Goal: Task Accomplishment & Management: Complete application form

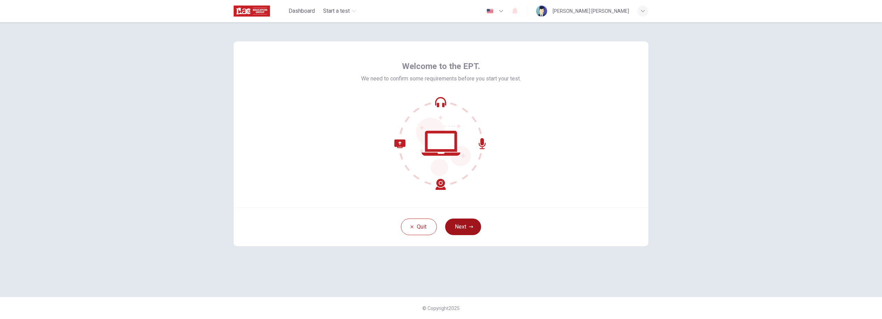
click at [439, 195] on button "Next" at bounding box center [463, 227] width 36 height 17
click at [439, 195] on div "Quit Next" at bounding box center [441, 226] width 415 height 39
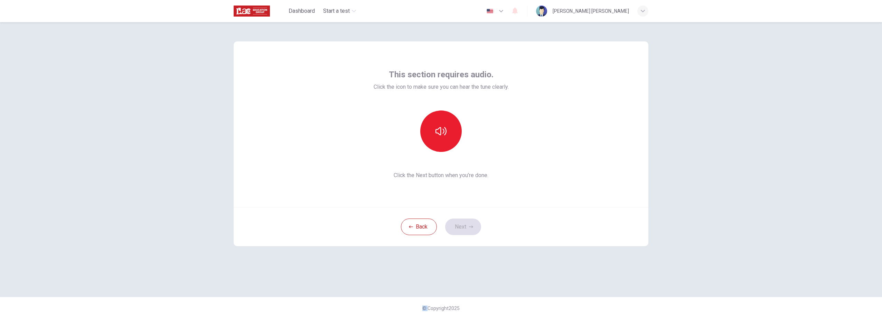
click at [439, 195] on div "This section requires audio. Click the icon to make sure you can hear the tune …" at bounding box center [441, 170] width 882 height 297
click at [439, 146] on button "button" at bounding box center [440, 131] width 41 height 41
click at [439, 195] on button "Next" at bounding box center [463, 227] width 36 height 17
click at [429, 137] on div "Record" at bounding box center [440, 131] width 41 height 41
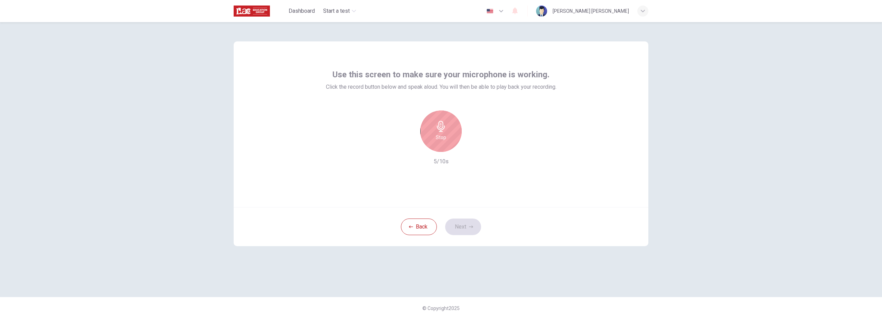
click at [439, 146] on div "Stop" at bounding box center [440, 131] width 41 height 41
click at [439, 152] on div "button" at bounding box center [472, 146] width 11 height 11
click at [439, 195] on button "Next" at bounding box center [463, 227] width 36 height 17
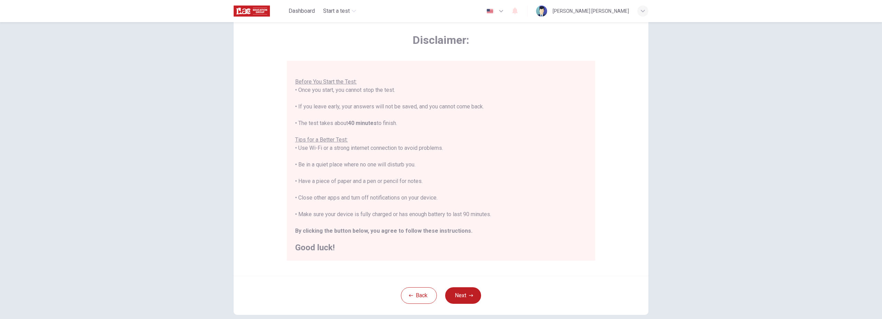
scroll to position [65, 0]
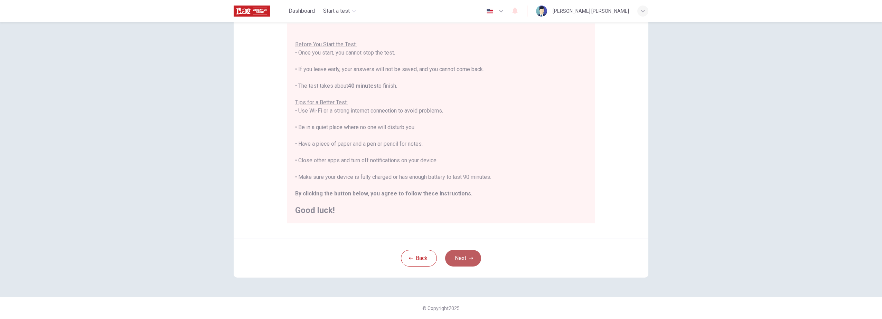
click at [439, 195] on button "Next" at bounding box center [463, 258] width 36 height 17
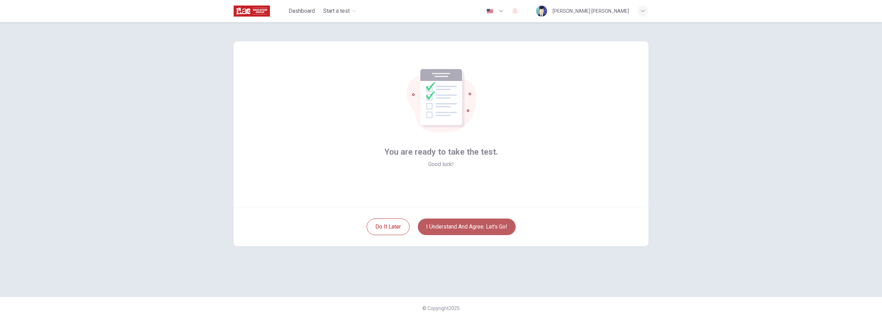
click at [439, 195] on button "I understand and agree. Let’s go!" at bounding box center [467, 227] width 98 height 17
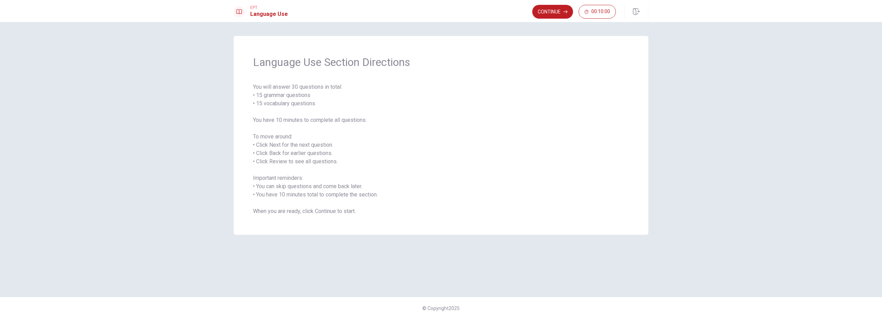
drag, startPoint x: 507, startPoint y: 164, endPoint x: 510, endPoint y: 157, distance: 7.7
click at [439, 163] on span "You will answer 30 questions in total: • 15 grammar questions • 15 vocabulary q…" at bounding box center [441, 149] width 376 height 133
click at [439, 14] on button "Continue" at bounding box center [552, 12] width 41 height 14
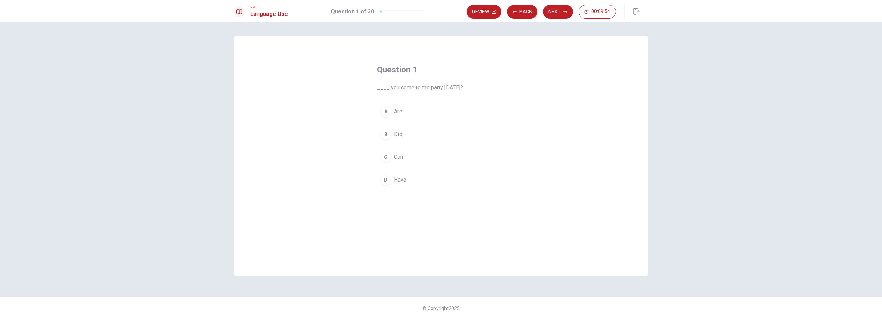
click at [387, 112] on div "A" at bounding box center [385, 111] width 11 height 11
click at [439, 15] on button "Next" at bounding box center [558, 12] width 30 height 14
click at [418, 135] on span "is studying" at bounding box center [407, 134] width 27 height 8
click at [439, 14] on button "Next" at bounding box center [558, 12] width 30 height 14
click at [419, 178] on button "D have lived" at bounding box center [441, 179] width 128 height 17
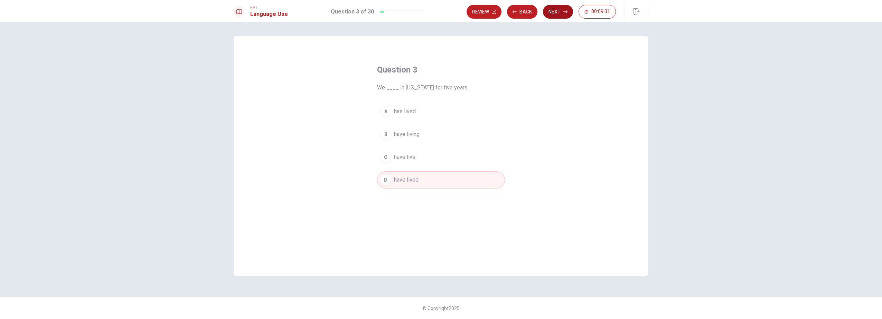
click at [439, 14] on button "Next" at bounding box center [558, 12] width 30 height 14
click at [402, 112] on button "A Did" at bounding box center [441, 111] width 128 height 17
click at [439, 12] on button "Next" at bounding box center [558, 12] width 30 height 14
click at [419, 133] on span "homework" at bounding box center [406, 134] width 25 height 8
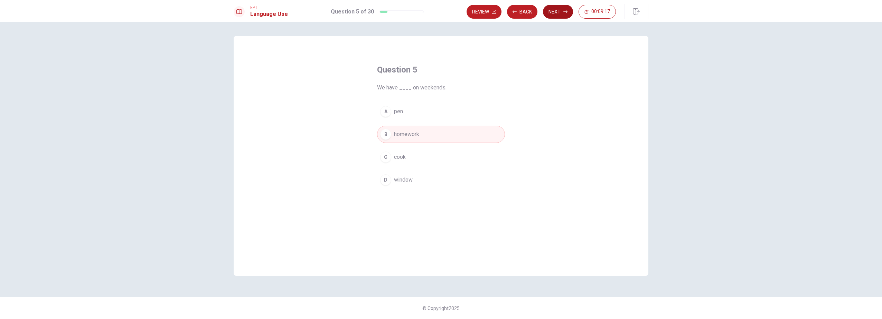
click at [439, 13] on button "Next" at bounding box center [558, 12] width 30 height 14
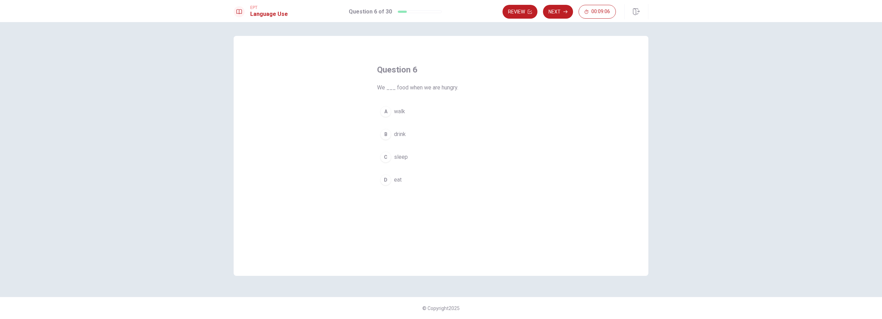
click at [397, 183] on span "eat" at bounding box center [398, 180] width 8 height 8
click at [439, 18] on button "Next" at bounding box center [558, 12] width 30 height 14
click at [386, 182] on div "D" at bounding box center [385, 180] width 11 height 11
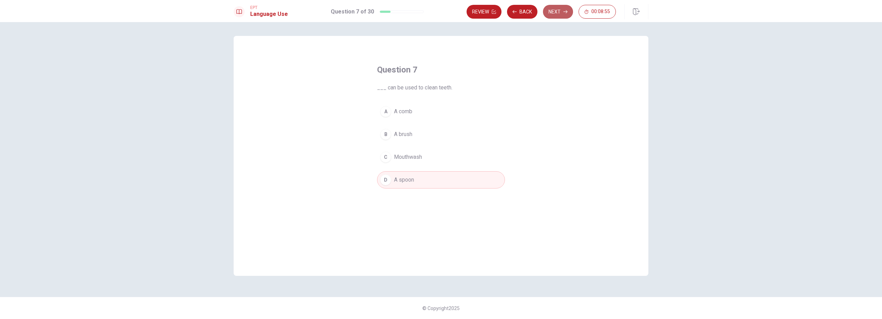
click at [439, 17] on button "Next" at bounding box center [558, 12] width 30 height 14
click at [391, 162] on button "C pencil" at bounding box center [441, 157] width 128 height 17
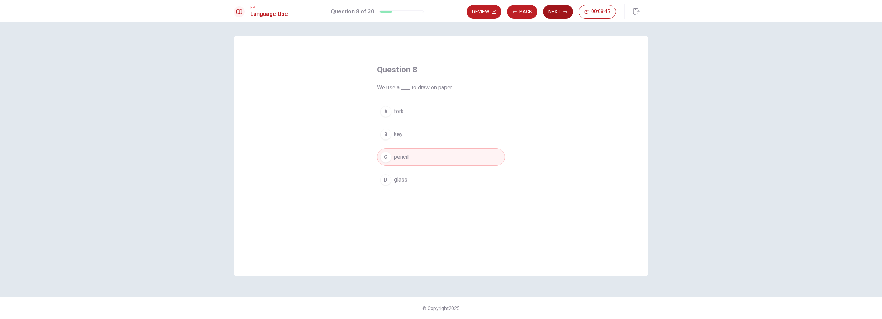
click at [439, 13] on button "Next" at bounding box center [558, 12] width 30 height 14
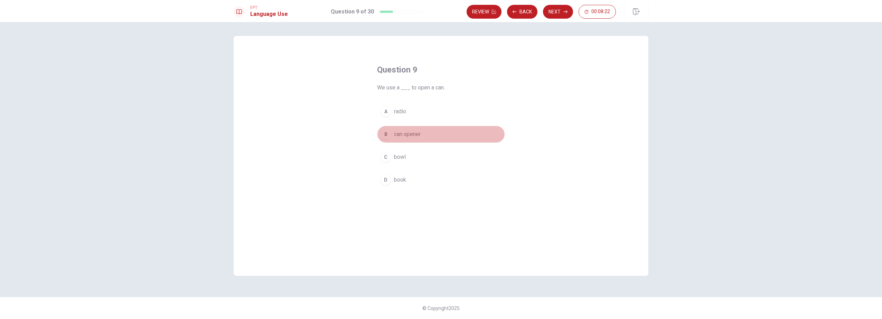
click at [419, 138] on span "can opener" at bounding box center [407, 134] width 27 height 8
click at [439, 11] on button "Next" at bounding box center [558, 12] width 30 height 14
click at [390, 135] on div "B" at bounding box center [385, 134] width 11 height 11
click at [439, 11] on button "Next" at bounding box center [558, 12] width 30 height 14
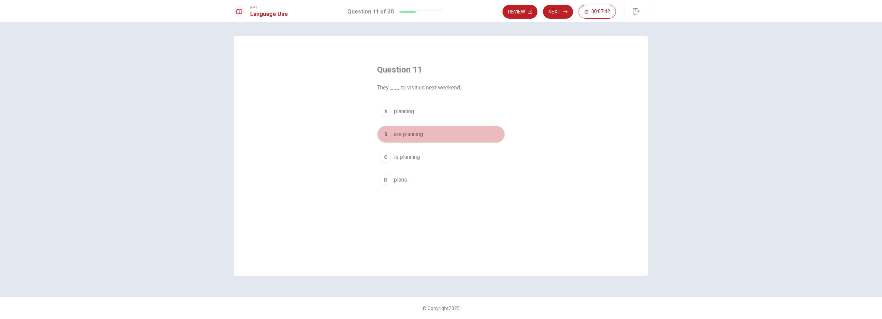
click at [428, 134] on button "B are planning" at bounding box center [441, 134] width 128 height 17
click at [439, 15] on button "Next" at bounding box center [558, 12] width 30 height 14
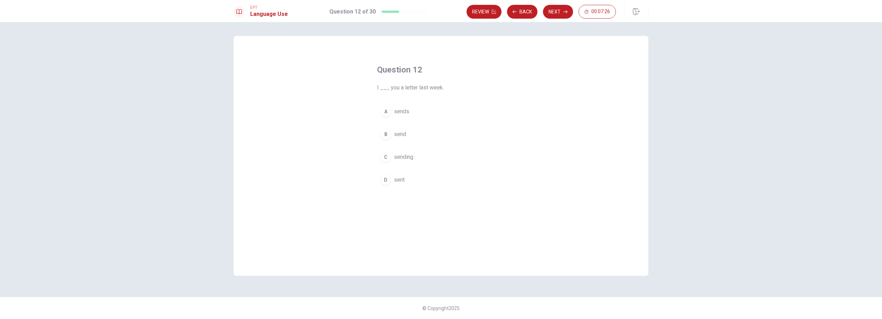
click at [403, 134] on span "send" at bounding box center [400, 134] width 12 height 8
click at [439, 11] on button "Next" at bounding box center [558, 12] width 30 height 14
click at [398, 180] on span "Did" at bounding box center [398, 180] width 8 height 8
click at [439, 13] on button "Next" at bounding box center [558, 12] width 30 height 14
click at [406, 113] on button "A lives" at bounding box center [441, 111] width 128 height 17
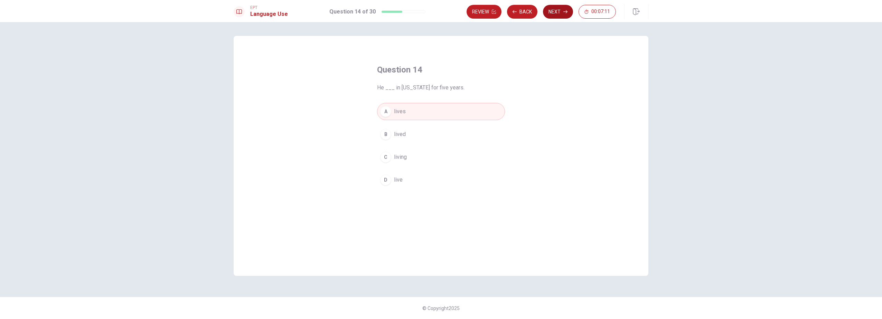
click at [439, 10] on button "Next" at bounding box center [558, 12] width 30 height 14
click at [439, 10] on div "Review Back Next 00:07:10" at bounding box center [541, 12] width 149 height 14
click at [408, 136] on span "An artist" at bounding box center [404, 134] width 20 height 8
click at [439, 17] on button "Next" at bounding box center [558, 12] width 30 height 14
click at [392, 182] on button "D keep" at bounding box center [441, 179] width 128 height 17
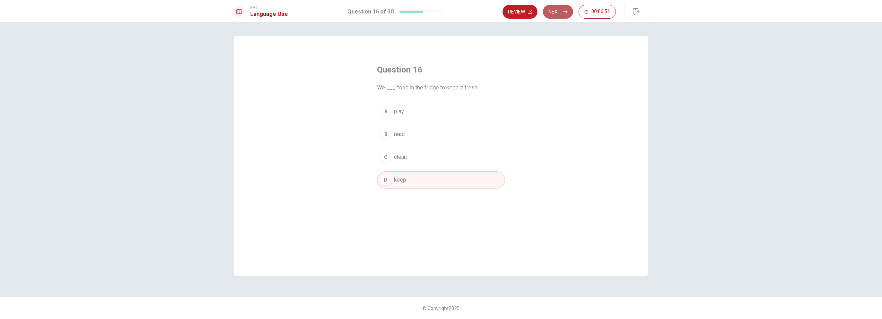
click at [439, 12] on icon "button" at bounding box center [565, 12] width 4 height 4
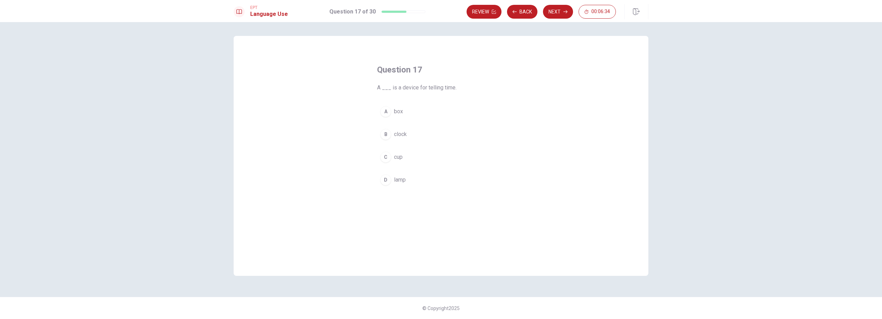
click at [393, 178] on button "D lamp" at bounding box center [441, 179] width 128 height 17
click at [439, 14] on button "Next" at bounding box center [558, 12] width 30 height 14
click at [406, 181] on span "Bitter" at bounding box center [400, 180] width 13 height 8
click at [439, 7] on button "Next" at bounding box center [558, 12] width 30 height 14
click at [402, 182] on span "Off" at bounding box center [398, 180] width 8 height 8
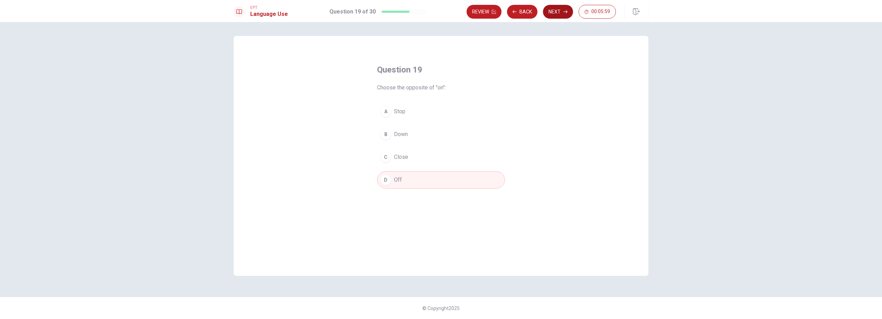
click at [439, 10] on button "Next" at bounding box center [558, 12] width 30 height 14
click at [387, 157] on div "C" at bounding box center [385, 157] width 11 height 11
click at [439, 11] on button "Next" at bounding box center [558, 12] width 30 height 14
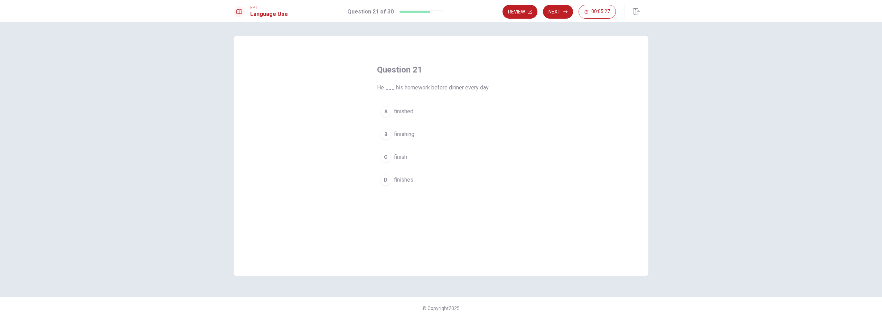
click at [401, 159] on span "finish" at bounding box center [400, 157] width 13 height 8
click at [439, 10] on button "Next" at bounding box center [558, 12] width 30 height 14
click at [384, 111] on div "A" at bounding box center [385, 111] width 11 height 11
click at [439, 11] on button "Next" at bounding box center [558, 12] width 30 height 14
click at [405, 112] on button "A was" at bounding box center [441, 111] width 128 height 17
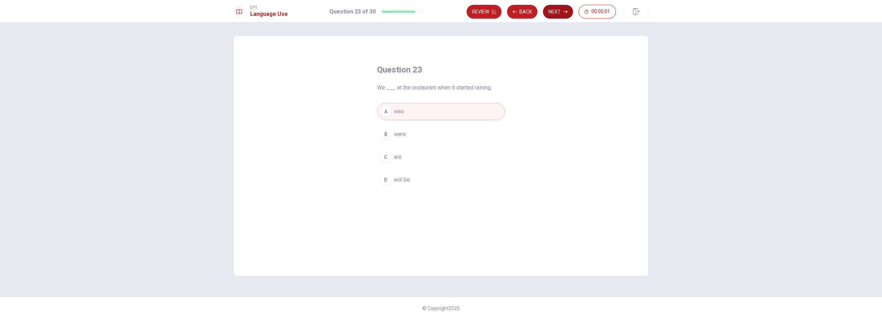
click at [439, 15] on button "Next" at bounding box center [558, 12] width 30 height 14
click at [412, 113] on button "A Does" at bounding box center [441, 111] width 128 height 17
click at [439, 13] on button "Next" at bounding box center [558, 12] width 30 height 14
click at [417, 115] on button "A An office" at bounding box center [441, 111] width 128 height 17
click at [439, 12] on button "Next" at bounding box center [558, 12] width 30 height 14
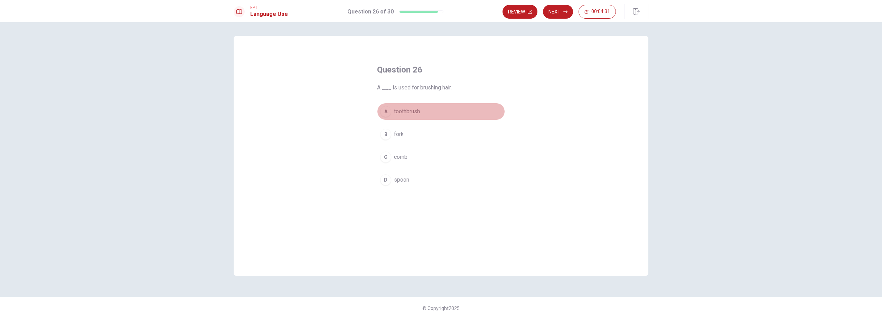
click at [398, 114] on span "toothbrush" at bounding box center [407, 111] width 26 height 8
click at [439, 15] on button "Next" at bounding box center [558, 12] width 30 height 14
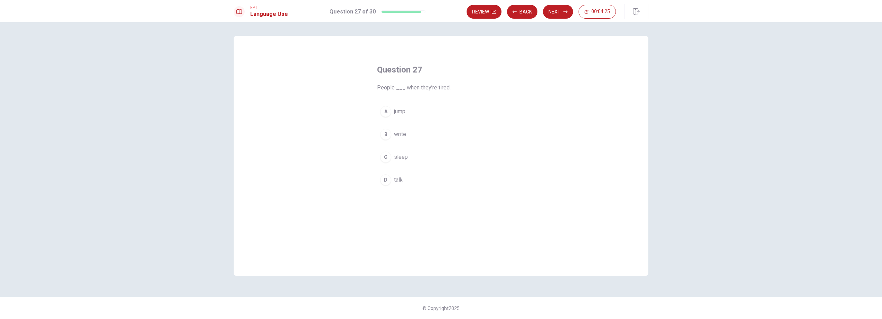
click at [392, 159] on button "C sleep" at bounding box center [441, 157] width 128 height 17
click at [439, 12] on icon "button" at bounding box center [565, 12] width 4 height 4
click at [439, 135] on span "to think the same as someone else" at bounding box center [436, 134] width 85 height 8
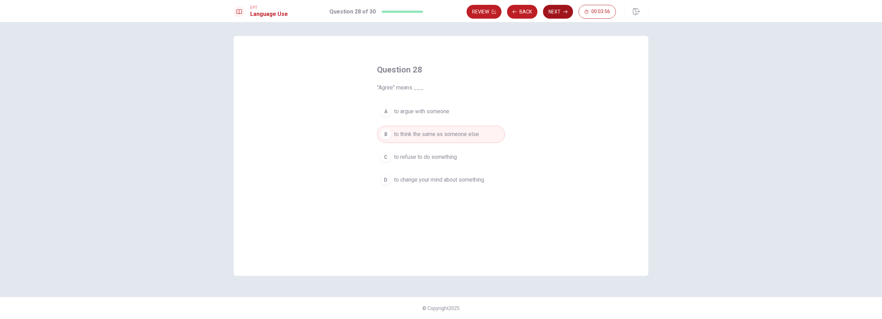
click at [439, 13] on button "Next" at bounding box center [558, 12] width 30 height 14
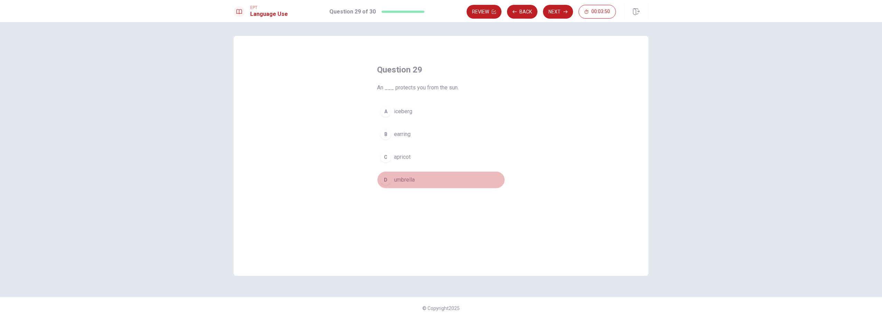
click at [407, 182] on span "umbrella" at bounding box center [404, 180] width 21 height 8
click at [439, 11] on button "Next" at bounding box center [558, 12] width 30 height 14
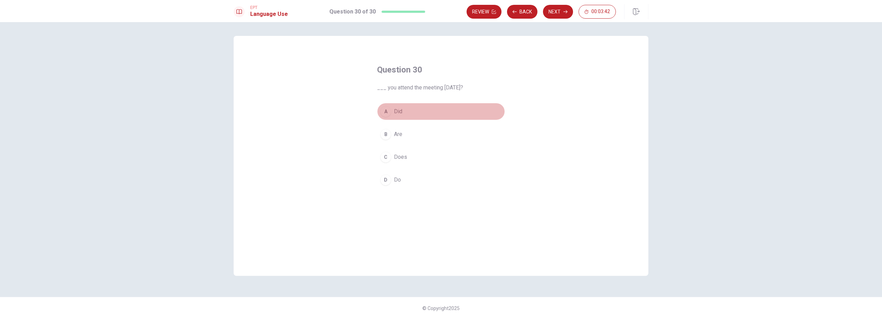
click at [405, 114] on button "A Did" at bounding box center [441, 111] width 128 height 17
click at [439, 11] on button "Next" at bounding box center [558, 12] width 30 height 14
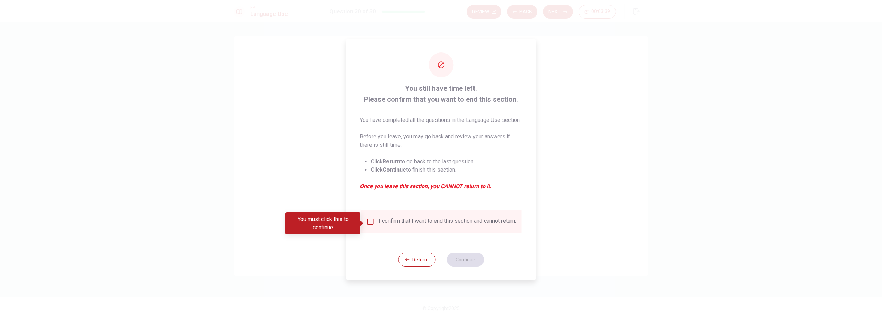
click at [372, 195] on input "You must click this to continue" at bounding box center [370, 222] width 8 height 8
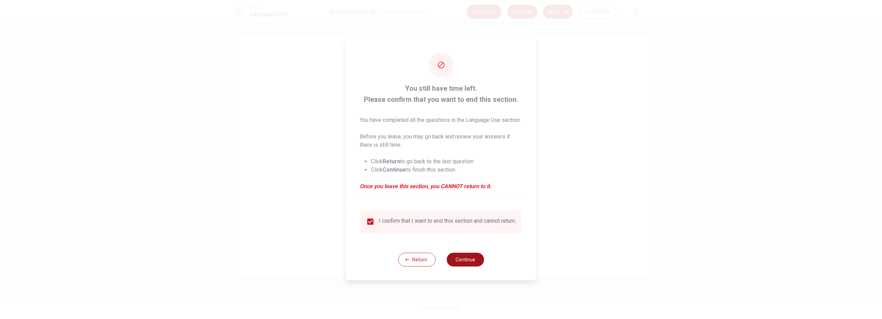
click at [439, 195] on button "Continue" at bounding box center [465, 260] width 37 height 14
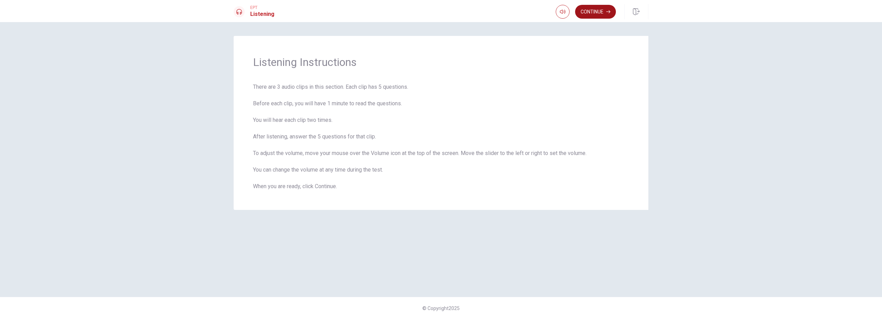
click at [439, 16] on button "Continue" at bounding box center [595, 12] width 41 height 14
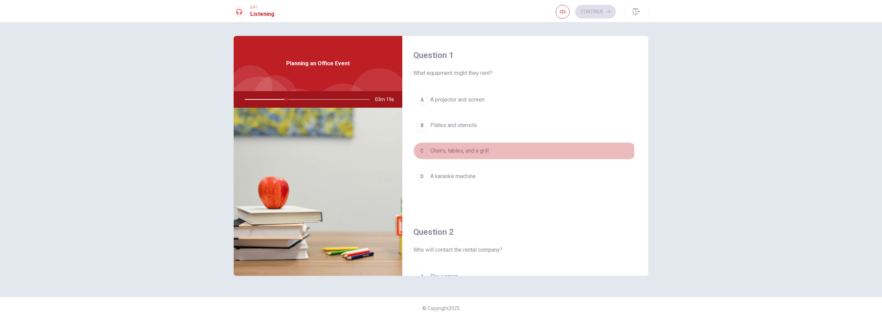
click at [439, 152] on span "Chairs, tables, and a grill" at bounding box center [459, 151] width 58 height 8
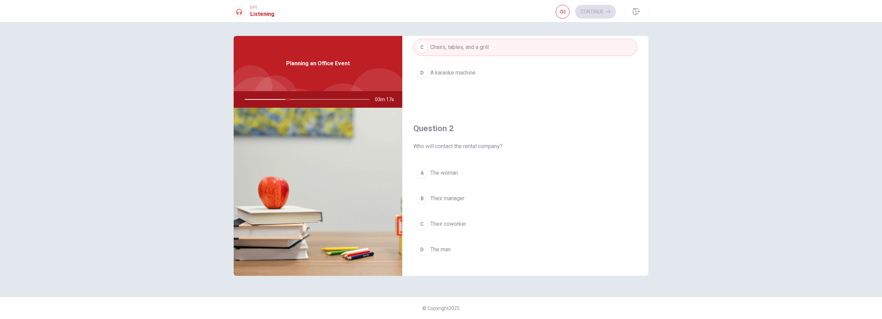
scroll to position [138, 0]
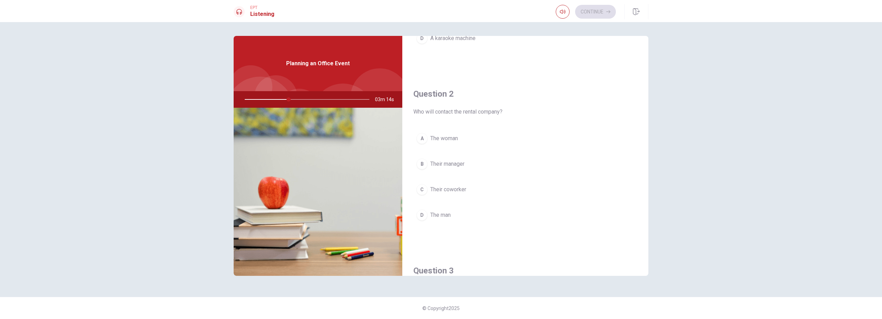
click at [439, 142] on button "A The woman" at bounding box center [525, 138] width 224 height 17
click at [439, 172] on button "B In a park" at bounding box center [525, 172] width 224 height 17
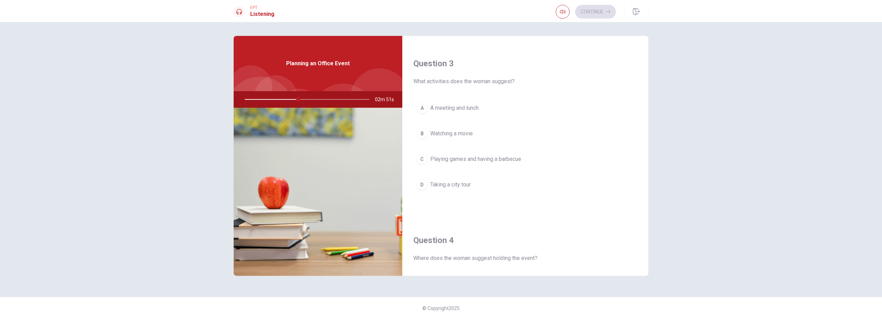
scroll to position [311, 0]
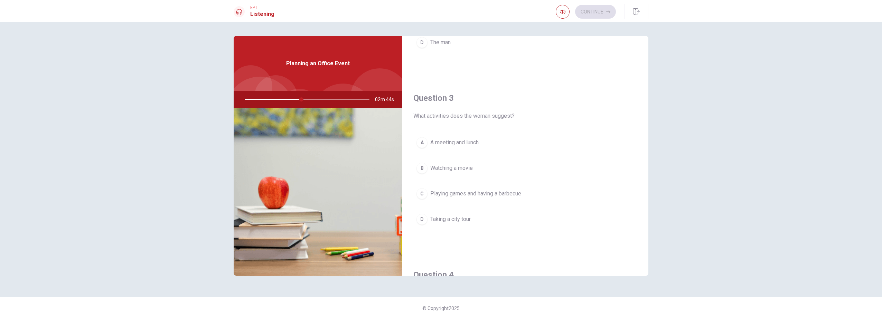
click at [439, 192] on span "Playing games and having a barbecue" at bounding box center [475, 194] width 91 height 8
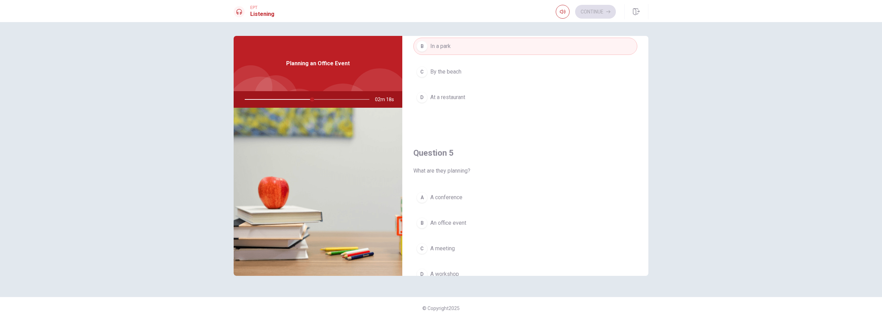
scroll to position [645, 0]
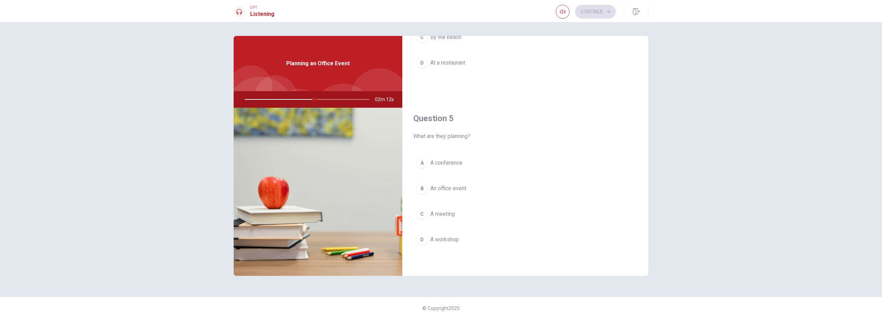
drag, startPoint x: 287, startPoint y: 101, endPoint x: 292, endPoint y: 100, distance: 5.5
click at [287, 100] on div at bounding box center [305, 99] width 139 height 17
drag, startPoint x: 316, startPoint y: 98, endPoint x: 323, endPoint y: 98, distance: 7.6
click at [316, 98] on div at bounding box center [305, 99] width 139 height 17
click at [334, 98] on div at bounding box center [305, 99] width 139 height 17
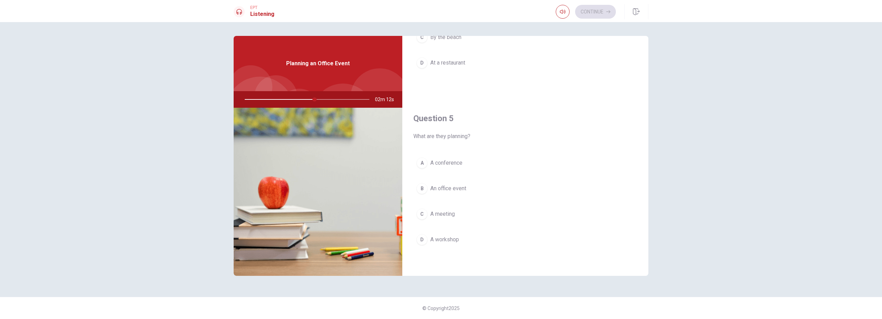
click at [334, 98] on div at bounding box center [305, 99] width 139 height 17
click at [351, 97] on div at bounding box center [305, 99] width 139 height 17
click at [363, 99] on div at bounding box center [305, 99] width 139 height 17
click at [439, 183] on button "B An office event" at bounding box center [525, 188] width 224 height 17
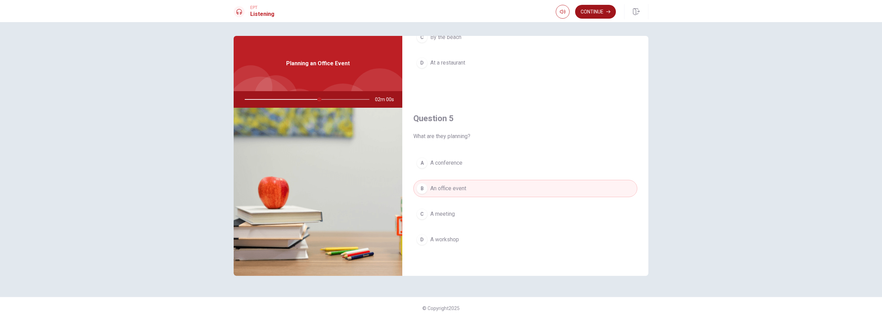
click at [439, 13] on button "Continue" at bounding box center [595, 12] width 41 height 14
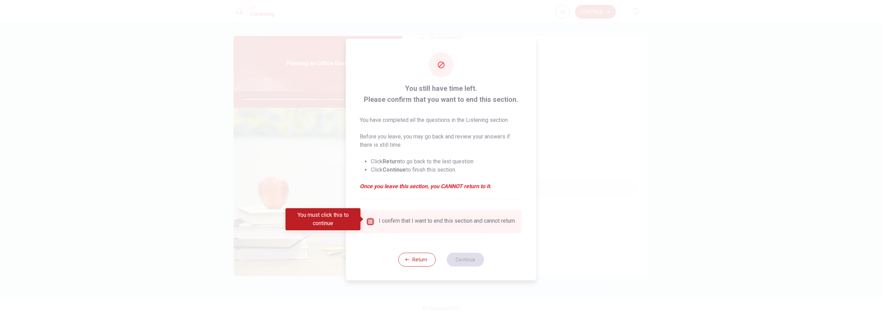
click at [373, 195] on input "You must click this to continue" at bounding box center [370, 222] width 8 height 8
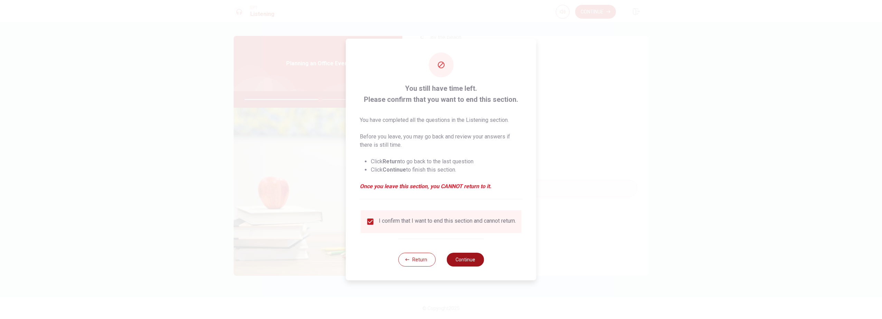
click at [439, 195] on button "Continue" at bounding box center [465, 260] width 37 height 14
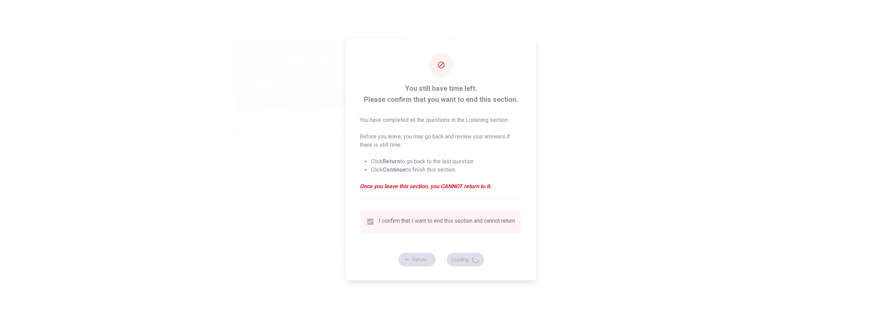
type input "62"
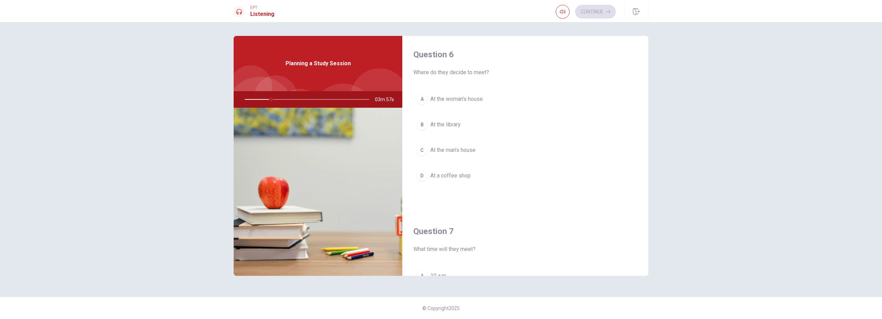
scroll to position [0, 0]
click at [439, 128] on button "B At the library" at bounding box center [525, 125] width 224 height 17
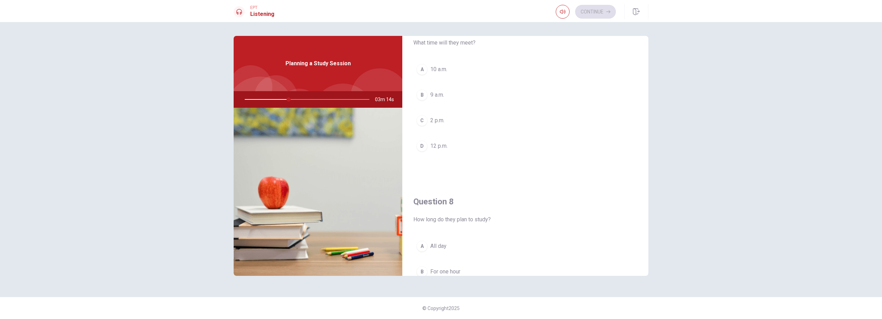
click at [439, 70] on button "A 10 a.m." at bounding box center [525, 69] width 224 height 17
click at [439, 195] on button "D For a few hours" at bounding box center [525, 219] width 224 height 17
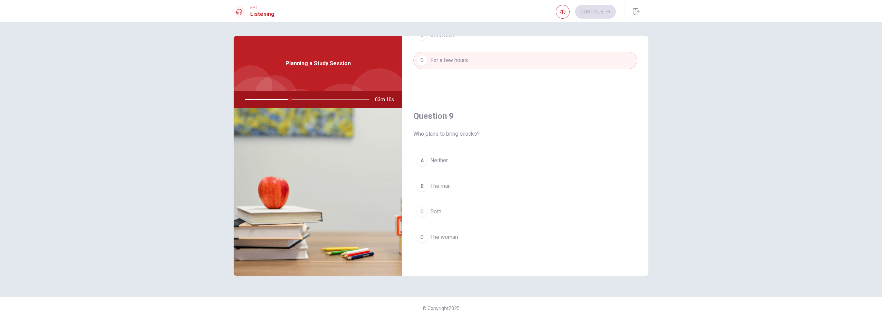
scroll to position [518, 0]
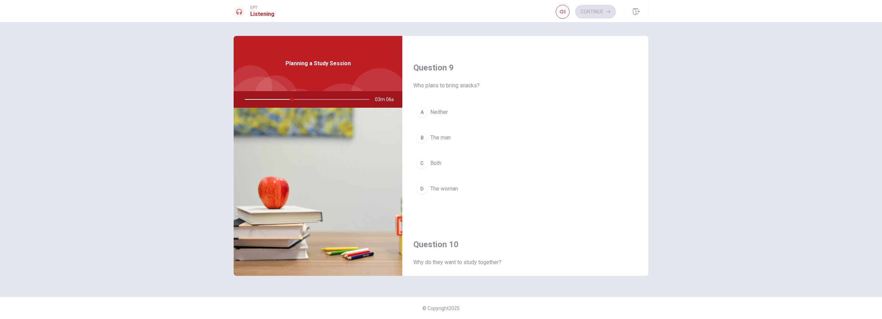
click at [439, 186] on button "D The woman" at bounding box center [525, 188] width 224 height 17
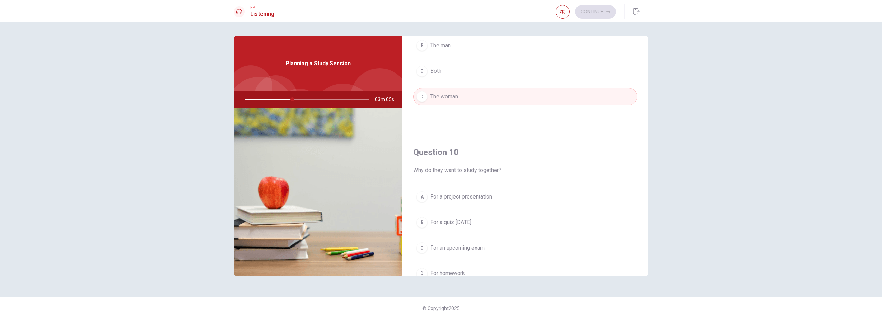
scroll to position [645, 0]
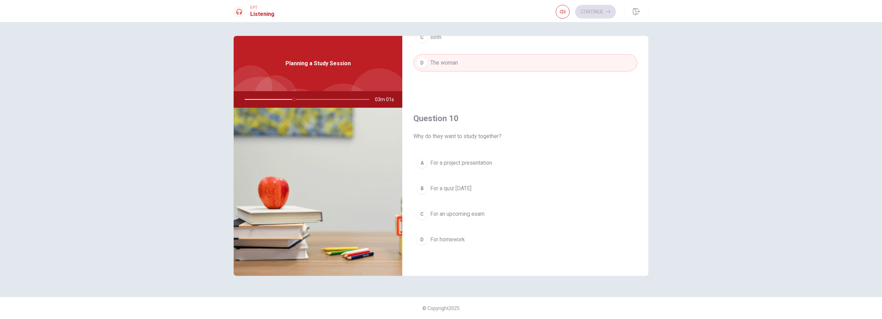
click at [439, 195] on button "C For an upcoming exam" at bounding box center [525, 214] width 224 height 17
click at [439, 13] on button "Continue" at bounding box center [595, 12] width 41 height 14
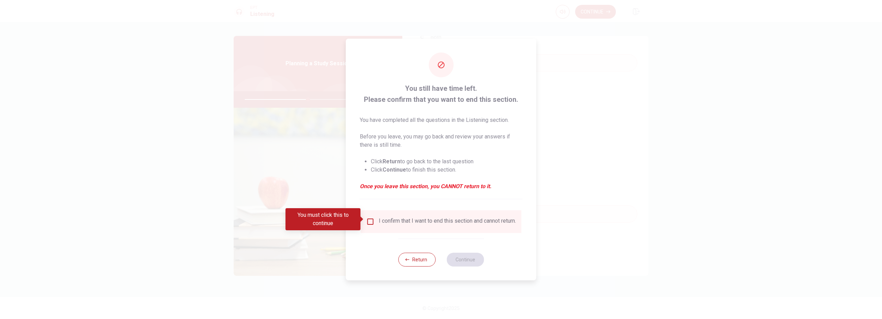
click at [403, 195] on div "I confirm that I want to end this section and cannot return." at bounding box center [447, 222] width 137 height 8
click at [383, 195] on div "I confirm that I want to end this section and cannot return." at bounding box center [447, 222] width 137 height 8
click at [369, 195] on input "You must click this to continue" at bounding box center [370, 222] width 8 height 8
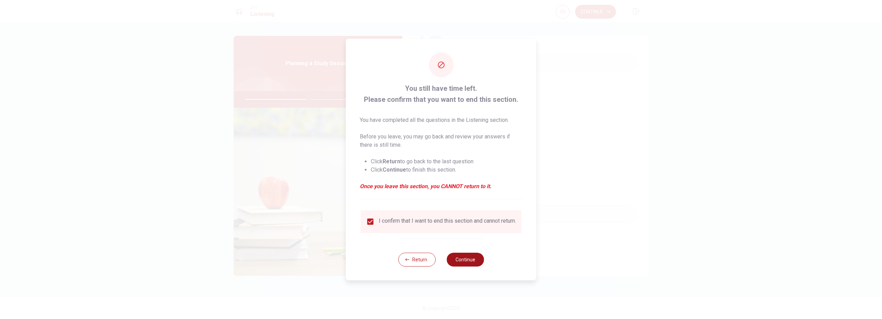
click at [439, 195] on button "Continue" at bounding box center [465, 260] width 37 height 14
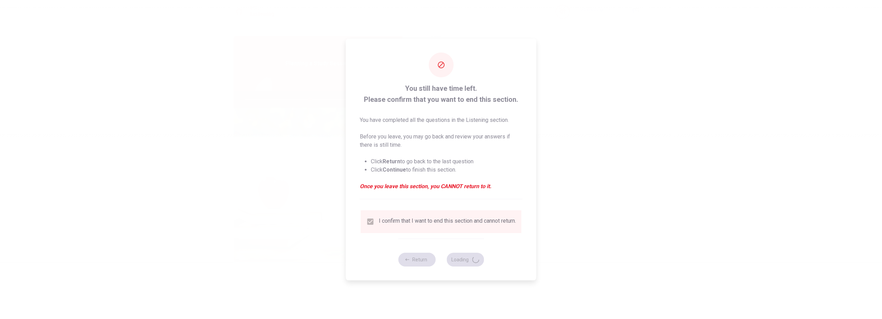
type input "52"
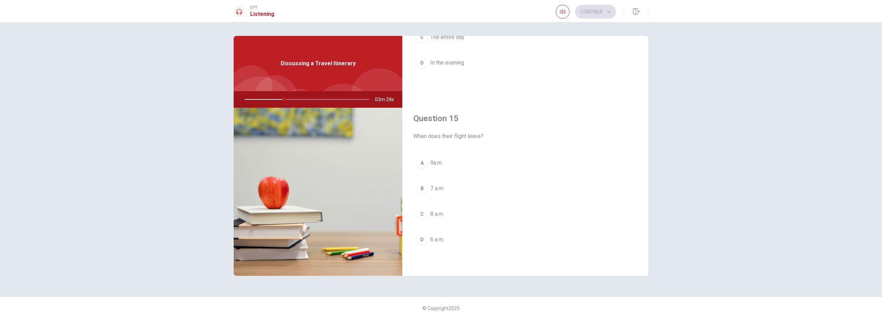
click at [434, 195] on span "8 a.m." at bounding box center [437, 214] width 14 height 8
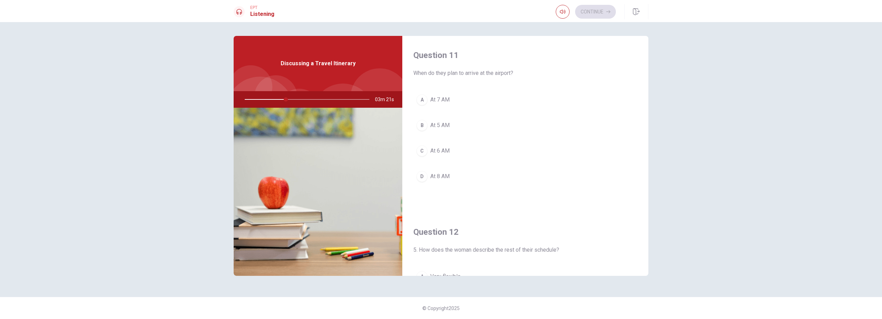
click at [439, 151] on span "At 6 AM" at bounding box center [439, 151] width 19 height 8
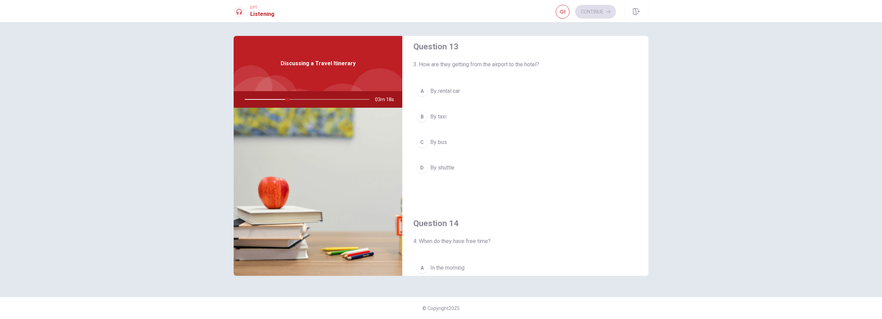
scroll to position [346, 0]
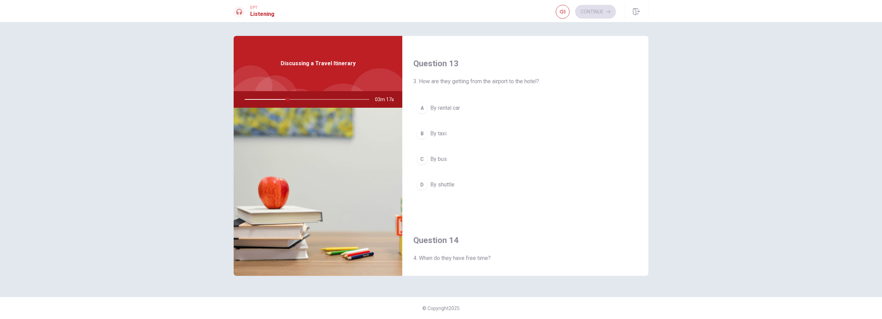
click at [439, 188] on span "By shuttle" at bounding box center [442, 185] width 24 height 8
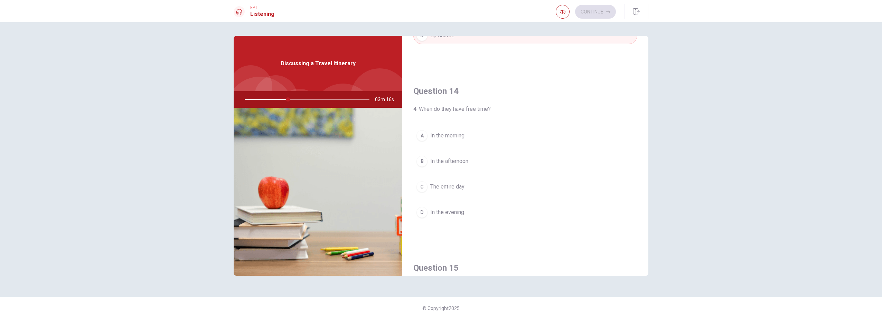
scroll to position [518, 0]
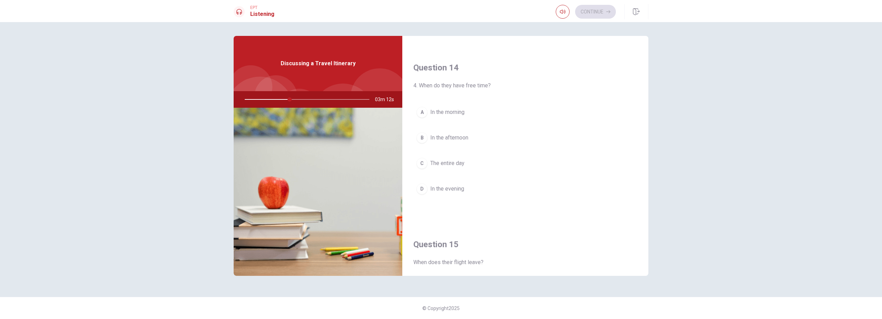
click at [439, 138] on button "B In the afternoon" at bounding box center [525, 137] width 224 height 17
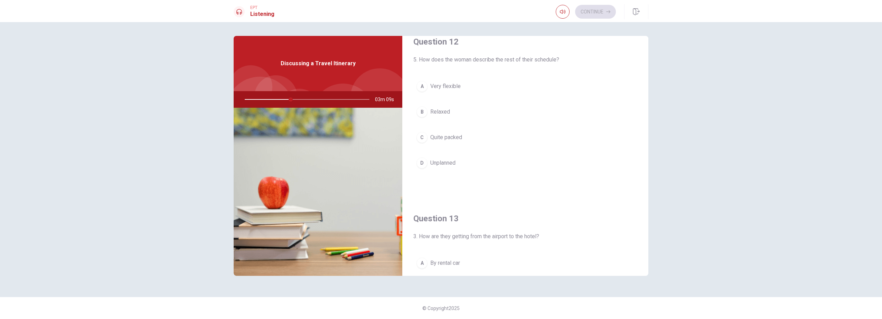
scroll to position [173, 0]
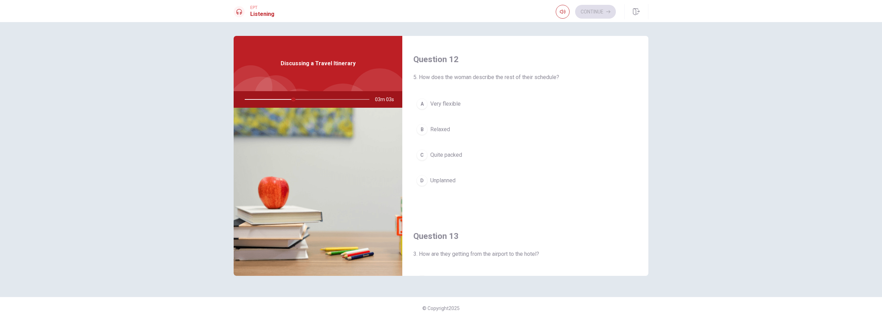
click at [439, 156] on button "C Quite packed" at bounding box center [525, 155] width 224 height 17
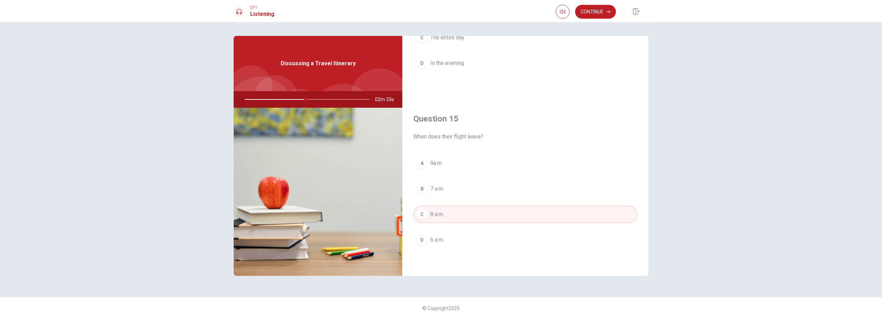
scroll to position [645, 0]
click at [439, 12] on button "Continue" at bounding box center [595, 12] width 41 height 14
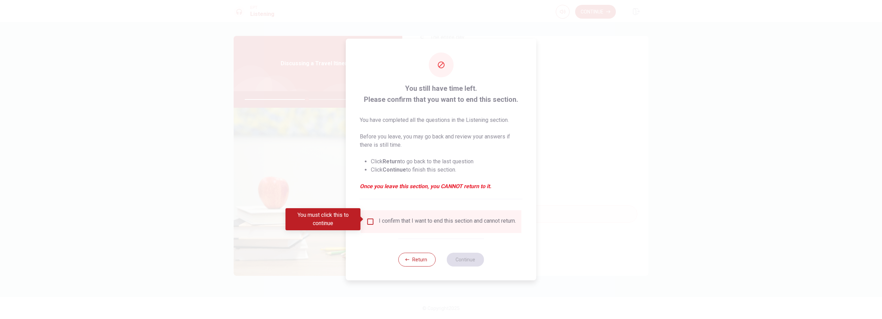
click at [375, 195] on div "I confirm that I want to end this section and cannot return." at bounding box center [441, 222] width 150 height 8
click at [369, 195] on input "You must click this to continue" at bounding box center [370, 222] width 8 height 8
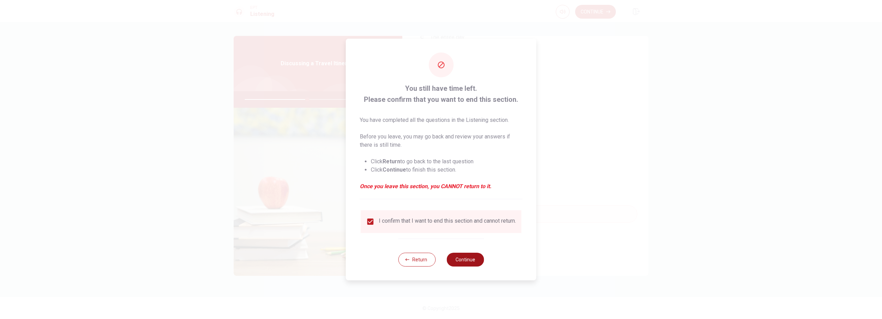
click at [439, 195] on button "Continue" at bounding box center [465, 260] width 37 height 14
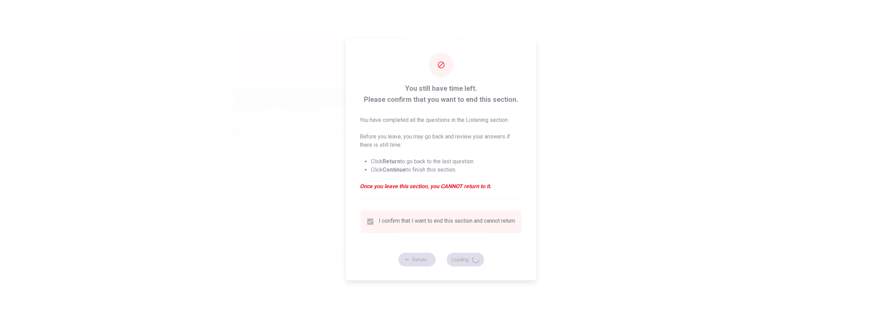
type input "51"
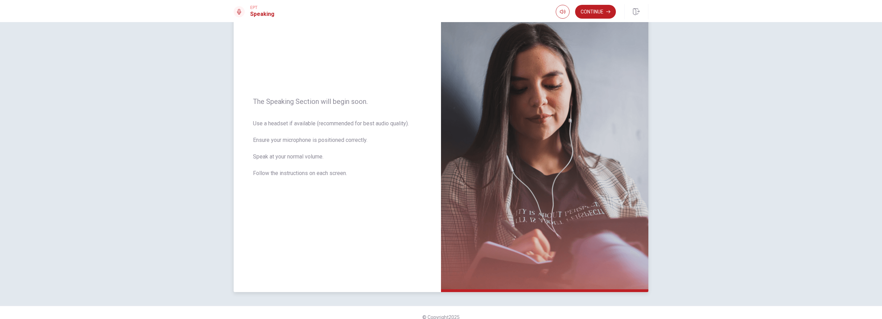
scroll to position [54, 0]
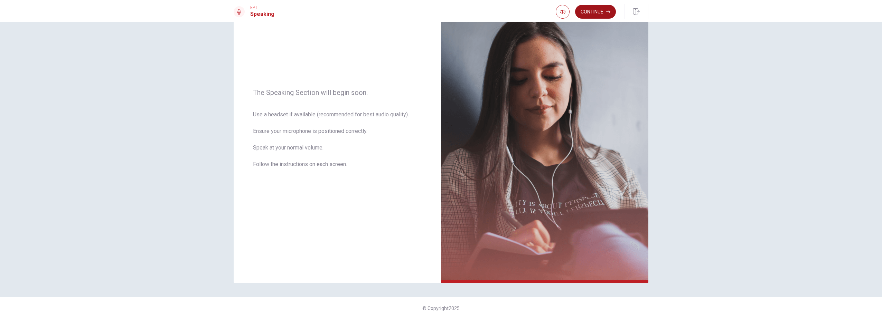
click at [439, 12] on button "Continue" at bounding box center [595, 12] width 41 height 14
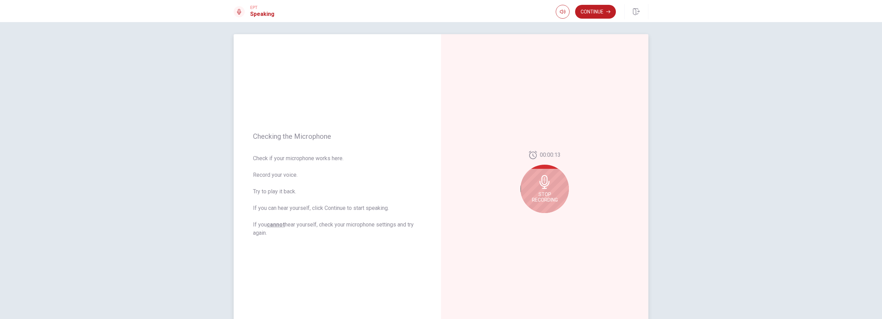
scroll to position [0, 0]
click at [439, 194] on span "Stop Recording" at bounding box center [545, 199] width 26 height 11
click at [439, 195] on button "Play Audio" at bounding box center [552, 221] width 10 height 10
click at [439, 14] on button "Continue" at bounding box center [595, 12] width 41 height 14
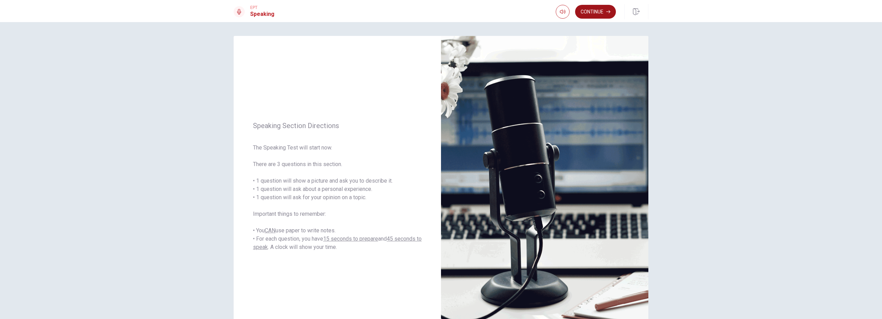
click at [439, 8] on button "Continue" at bounding box center [595, 12] width 41 height 14
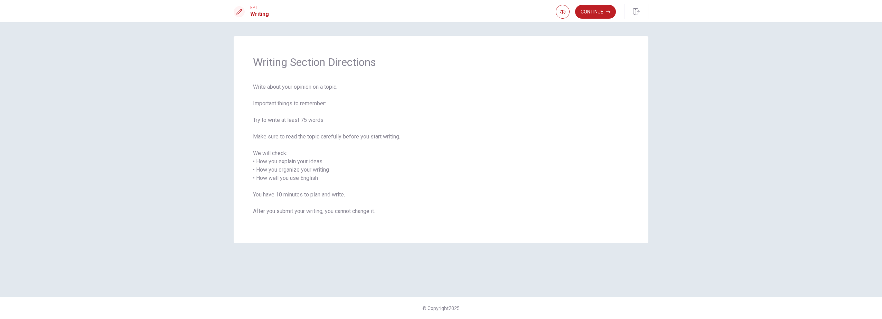
click at [439, 107] on span "Write about your opinion on a topic. Important things to remember: Try to write…" at bounding box center [441, 153] width 376 height 141
click at [439, 13] on button "Continue" at bounding box center [595, 12] width 41 height 14
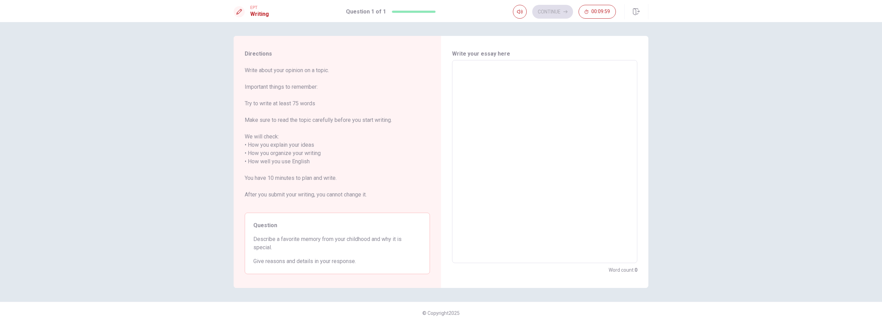
click at [439, 98] on textarea at bounding box center [545, 162] width 176 height 192
type textarea "I"
type textarea "x"
type textarea "I"
type textarea "x"
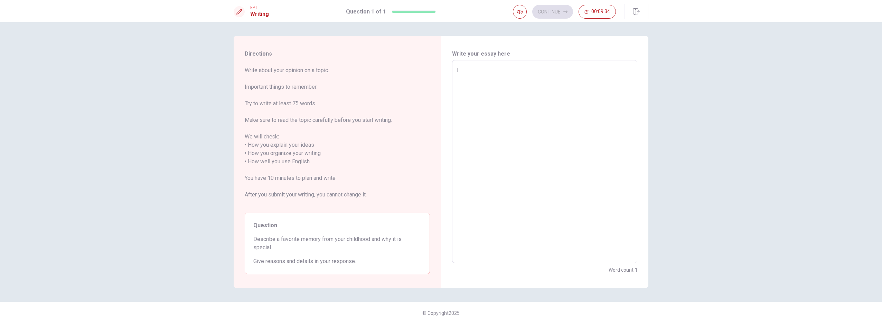
type textarea "I r"
type textarea "x"
type textarea "I re"
type textarea "x"
type textarea "I rem"
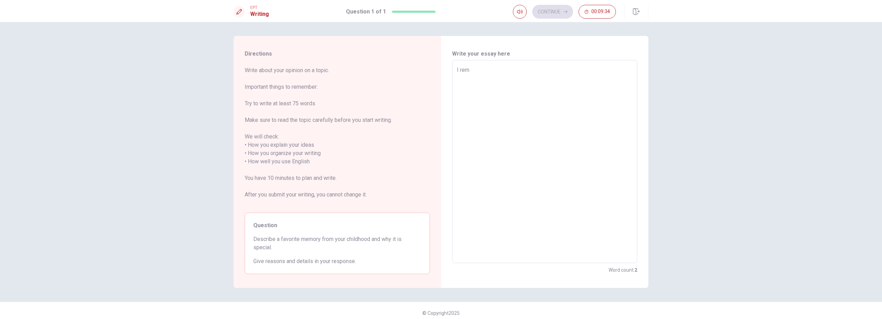
type textarea "x"
type textarea "I reme"
type textarea "x"
type textarea "I remem"
type textarea "x"
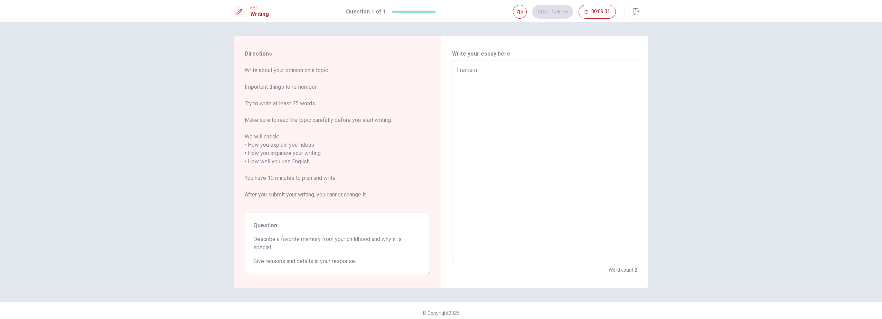
type textarea "I rememe"
type textarea "x"
type textarea "I rememeb"
type textarea "x"
type textarea "I rememebe"
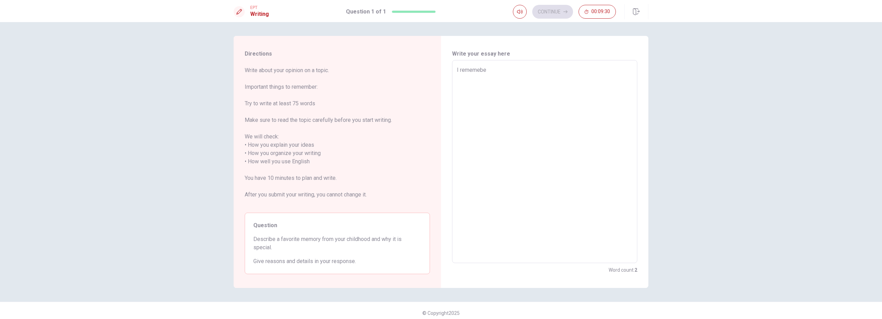
type textarea "x"
type textarea "I rememeber"
type textarea "x"
type textarea "I rememeber"
type textarea "x"
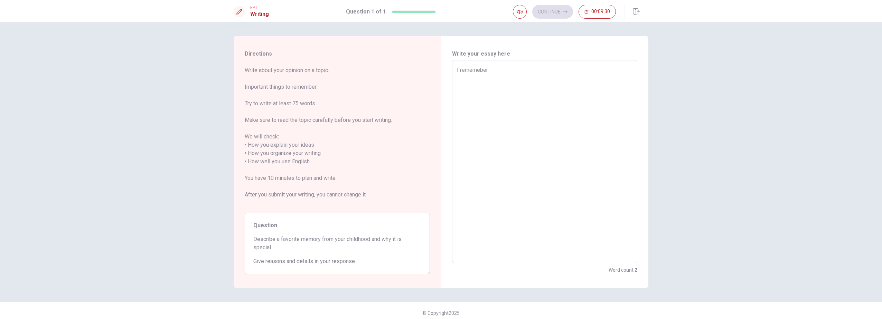
type textarea "I rememeber w"
type textarea "x"
type textarea "I rememeber wh"
type textarea "x"
type textarea "I rememeber whe"
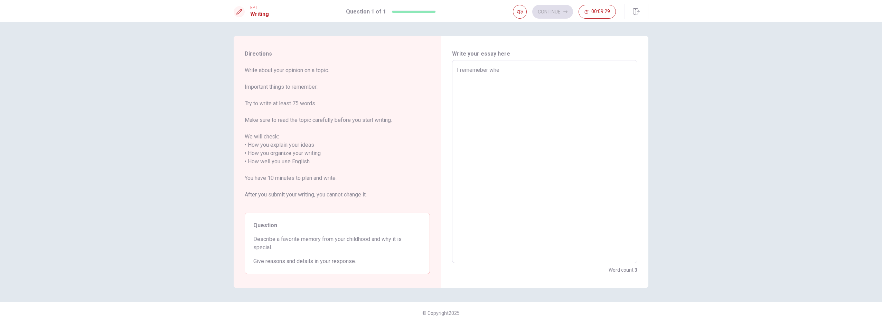
type textarea "x"
type textarea "I rememeber when"
type textarea "x"
type textarea "I rememeber when"
type textarea "x"
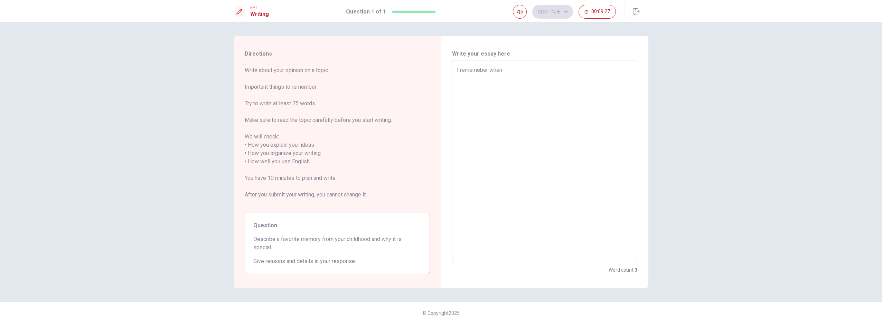
type textarea "I rememeber when m"
type textarea "x"
type textarea "I rememeber when my"
type textarea "x"
type textarea "I rememeber when my"
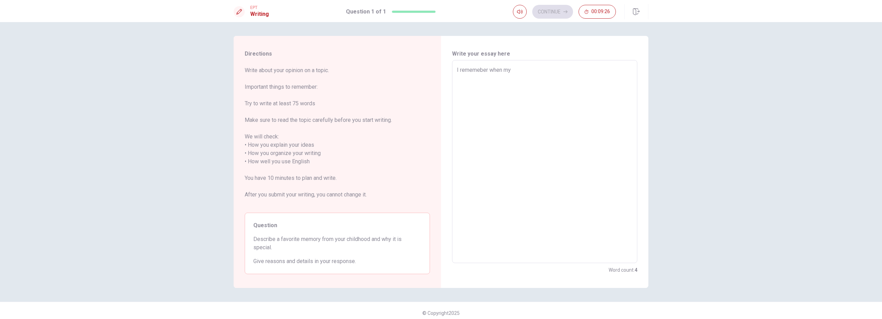
type textarea "x"
type textarea "I rememeber when my d"
type textarea "x"
type textarea "I rememeber when my da"
type textarea "x"
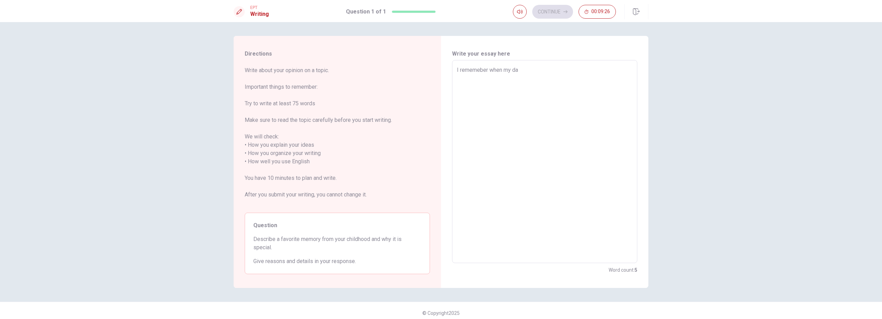
type textarea "I rememeber when my dad"
type textarea "x"
type textarea "I rememeber when my dad"
type textarea "x"
type textarea "I rememeber when my dad s"
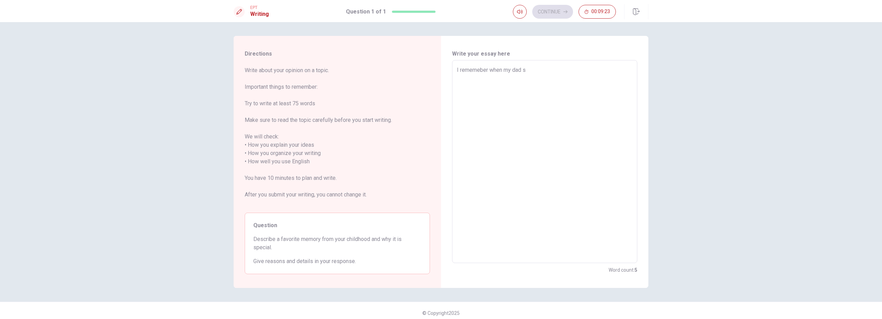
type textarea "x"
type textarea "I rememeber when my dad so"
type textarea "x"
type textarea "I rememeber when my dad s"
type textarea "x"
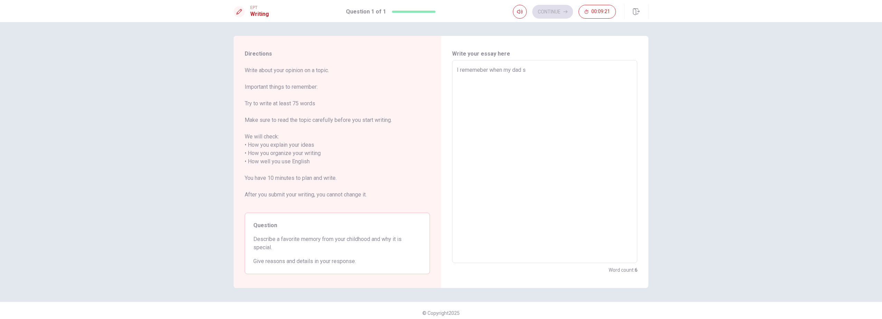
type textarea "I rememeber when my dad sp"
type textarea "x"
type textarea "I rememeber when my dad spe"
type textarea "x"
type textarea "I rememeber when my dad spel"
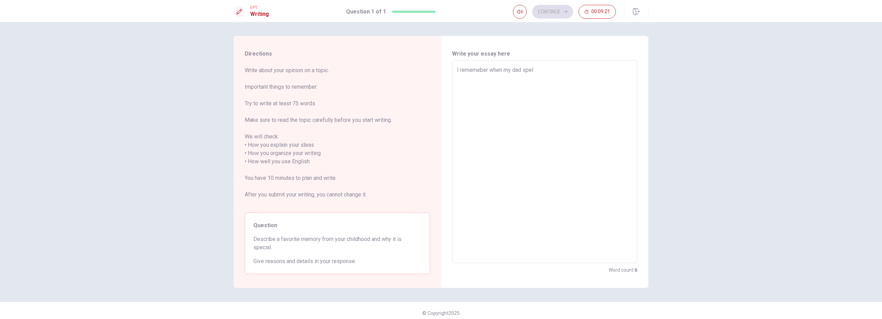
type textarea "x"
type textarea "I rememeber when my dad spell"
type textarea "x"
type textarea "I rememeber when my dad spell"
type textarea "x"
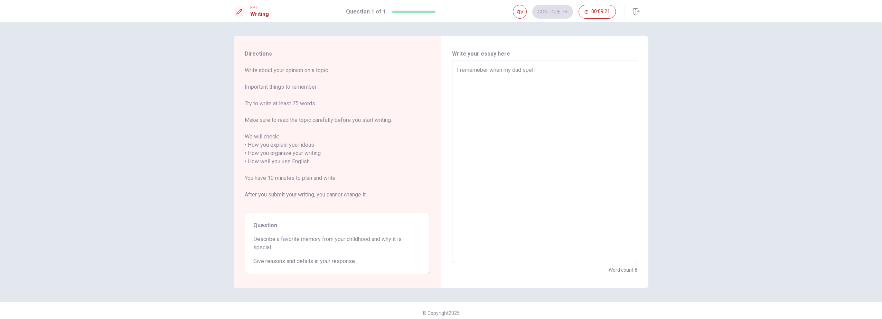
type textarea "I rememeber when my dad spell m"
type textarea "x"
type textarea "I rememeber when my dad spell me"
type textarea "x"
type textarea "I rememeber when my dad spell me"
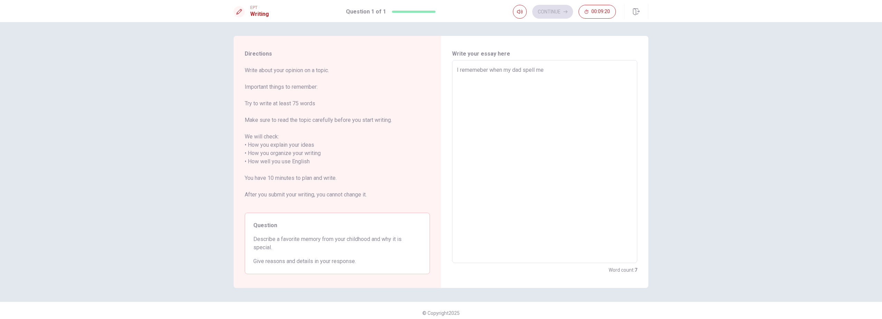
type textarea "x"
type textarea "I rememeber when my dad spell me w"
type textarea "x"
type textarea "I rememeber when my dad spell me wh"
type textarea "x"
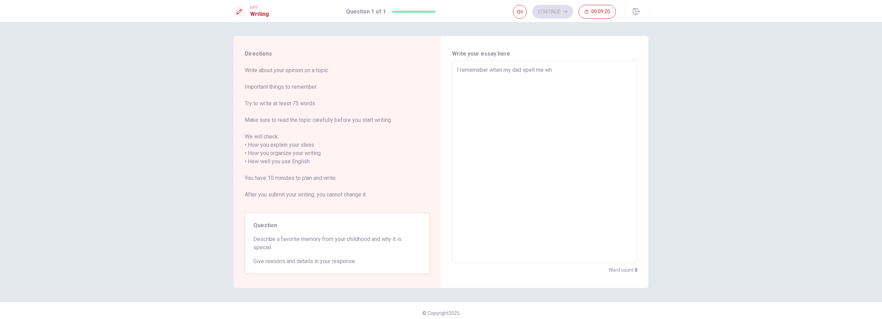
type textarea "I rememeber when my dad spell me who"
type textarea "x"
type textarea "I rememeber when my dad spell me who"
type textarea "x"
type textarea "I rememeber when my dad spell me who c"
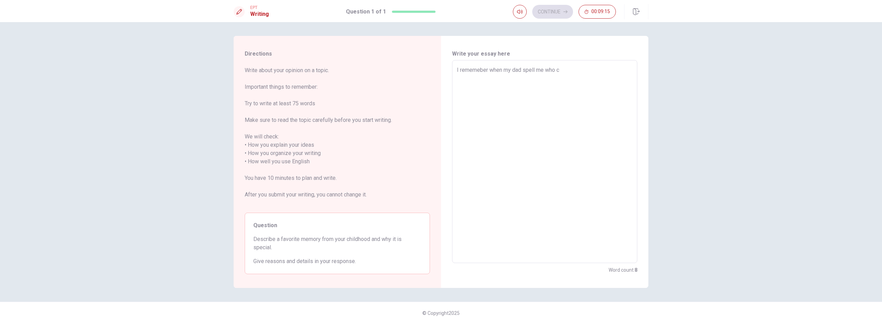
type textarea "x"
type textarea "I rememeber when my dad spell me who cy"
type textarea "x"
type textarea "I rememeber when my dad spell me who cyc"
type textarea "x"
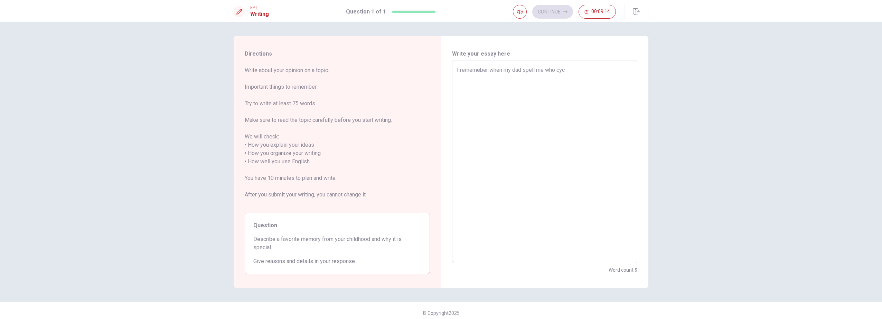
type textarea "I rememeber when my dad spell me who cycl"
type textarea "x"
type textarea "I rememeber when my dad spell me who cycli"
type textarea "x"
type textarea "I rememeber when my dad spell me who cyclin"
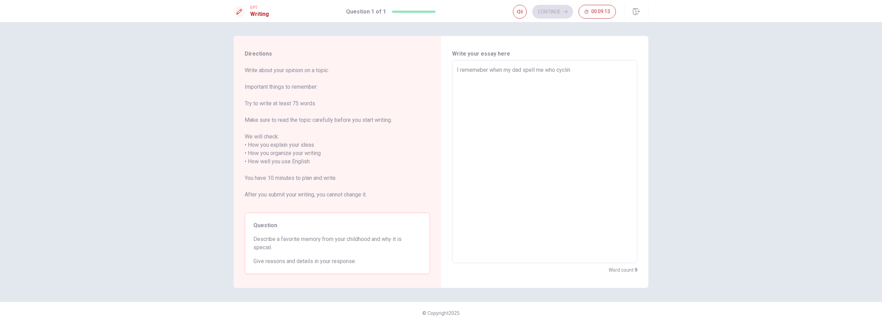
type textarea "x"
type textarea "I rememeber when my dad spell me who cycling"
type textarea "x"
type textarea "I rememeber when my dad spell me who cycling"
type textarea "x"
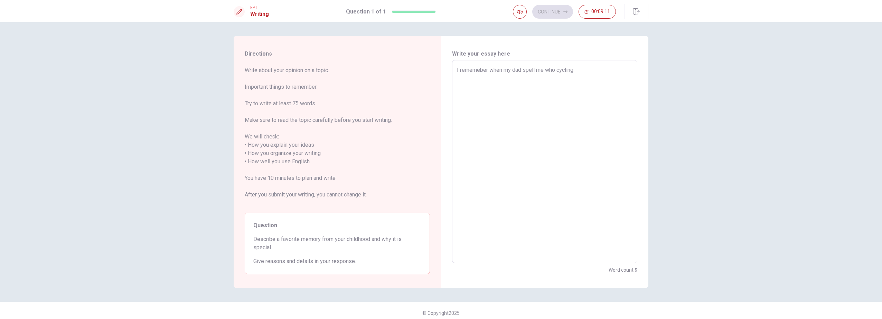
type textarea "I rememeber when my dad spell me who cycling"
type textarea "x"
type textarea "I rememeber when my dad spell me who cycling,"
type textarea "x"
type textarea "I rememeber when my dad spell me who cycling,"
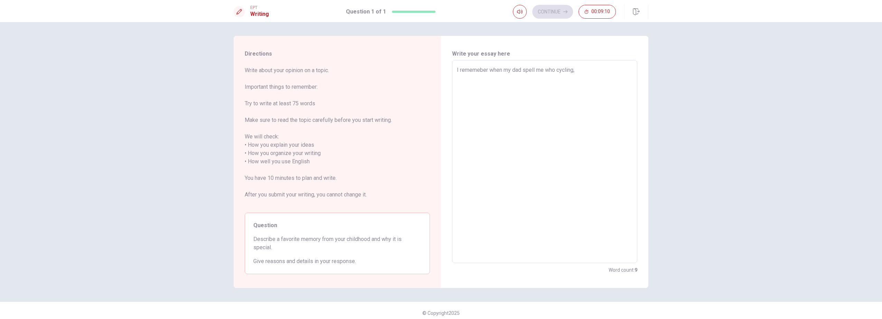
type textarea "x"
type textarea "I rememeber when my dad spell me who cycling, i"
type textarea "x"
type textarea "I rememeber when my dad spell me who cycling, it"
type textarea "x"
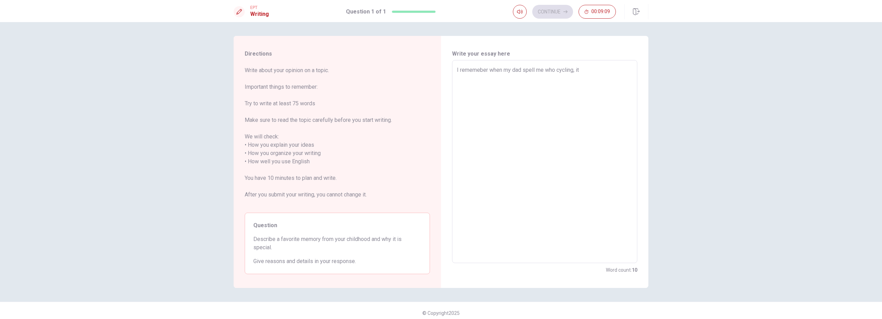
type textarea "I rememeber when my dad spell me who cycling, its"
type textarea "x"
type textarea "I rememeber when my dad spell me who cycling, its"
type textarea "x"
type textarea "I rememeber when my dad spell me who cycling, its s"
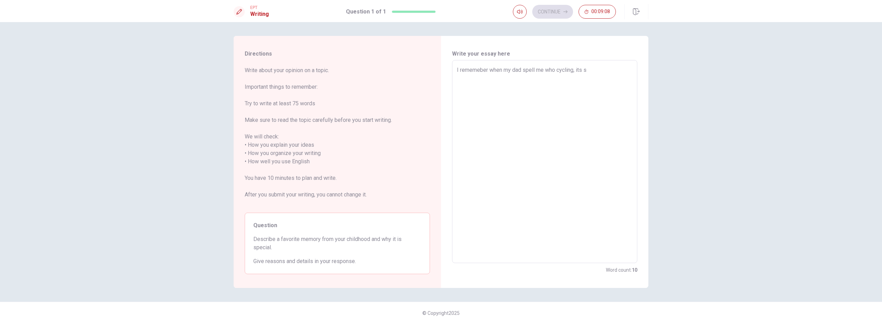
type textarea "x"
type textarea "I rememeber when my dad spell me who cycling, its so"
type textarea "x"
type textarea "I rememeber when my dad spell me who cycling, its so"
type textarea "x"
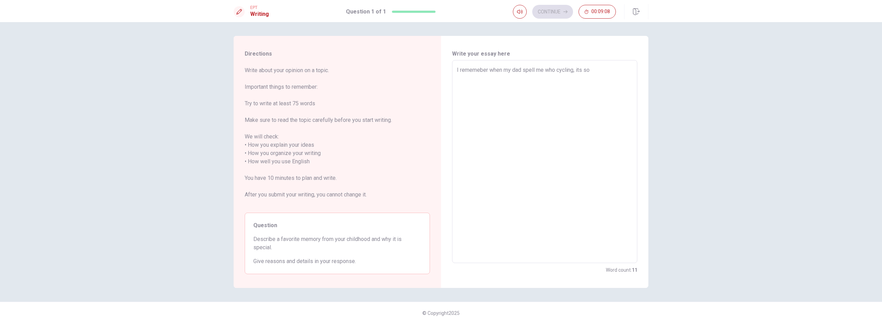
type textarea "I rememeber when my dad spell me who cycling, its so i"
type textarea "x"
type textarea "I rememeber when my dad spell me who cycling, its so im"
type textarea "x"
type textarea "I rememeber when my dad spell me who cycling, its so imp"
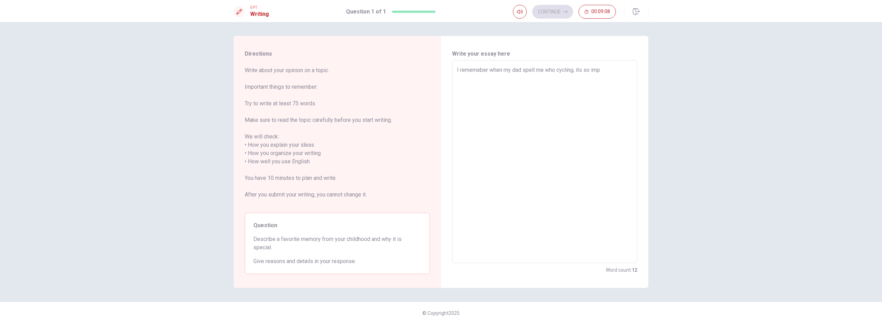
type textarea "x"
type textarea "I rememeber when my dad spell me who cycling, its so impo"
type textarea "x"
type textarea "I rememeber when my dad spell me who cycling, its so impor"
type textarea "x"
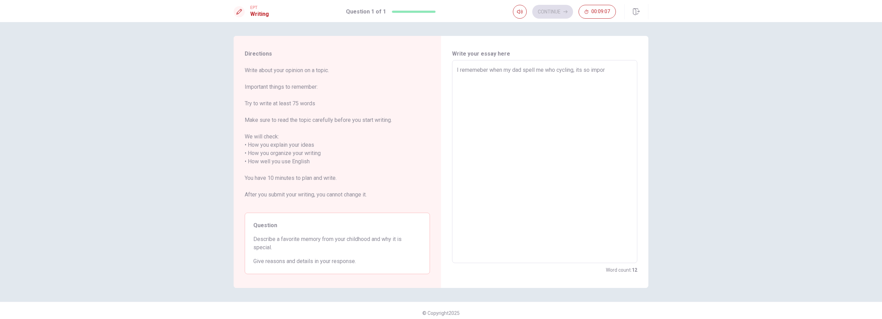
type textarea "I rememeber when my dad spell me who cycling, its so import"
type textarea "x"
type textarea "I rememeber when my dad spell me who cycling, its so importa"
type textarea "x"
type textarea "I rememeber when my dad spell me who cycling, its so importan"
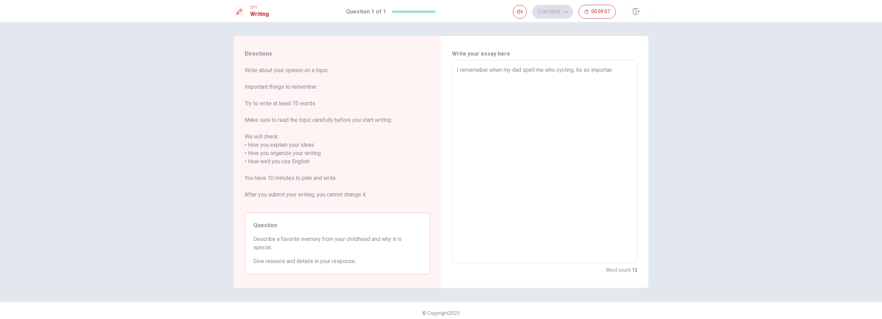
type textarea "x"
type textarea "I rememeber when my dad spell me who cycling, its so important"
type textarea "x"
type textarea "I rememeber when my dad spell me who cycling, its so important"
type textarea "x"
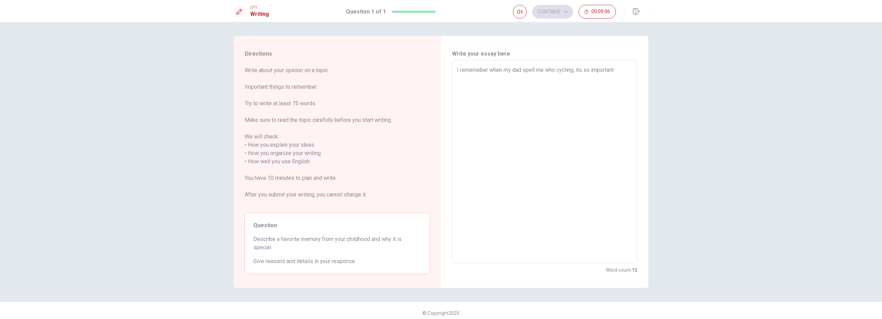
type textarea "I rememeber when my dad spell me who cycling, its so important f"
type textarea "x"
type textarea "I rememeber when my dad spell me who cycling, its so important fo"
type textarea "x"
type textarea "I rememeber when my dad spell me who cycling, its so important for"
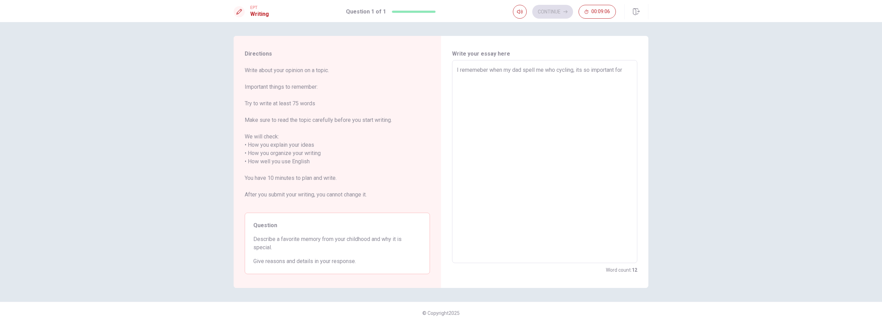
type textarea "x"
type textarea "I rememeber when my dad spell me who cycling, its so important for"
type textarea "x"
type textarea "I rememeber when my dad spell me who cycling, its so important for m"
type textarea "x"
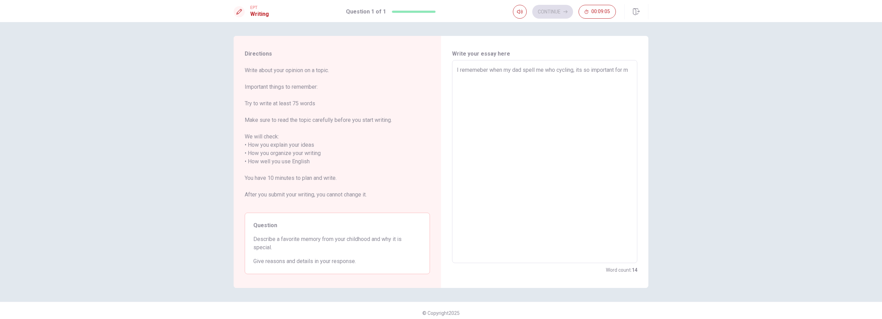
type textarea "I rememeber when my dad spell me who cycling, its so important for me"
type textarea "x"
type textarea "I rememeber when my dad spell me who cycling, its so important for me"
type textarea "x"
type textarea "I rememeber when my dad spell me who cycling, its so important for me b"
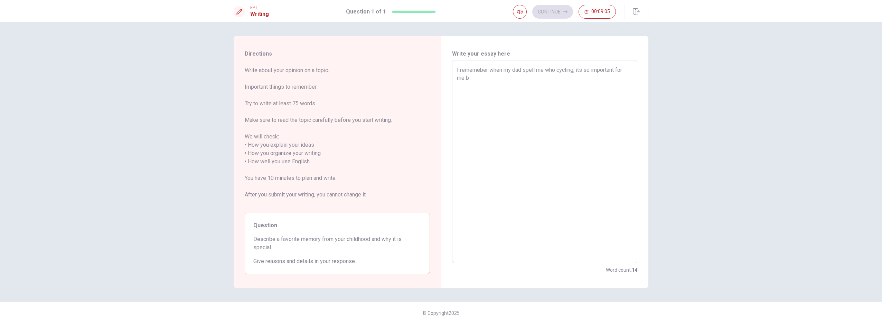
type textarea "x"
type textarea "I rememeber when my dad spell me who cycling, its so important for me be"
type textarea "x"
type textarea "I rememeber when my dad spell me who cycling, its so important for me bec"
type textarea "x"
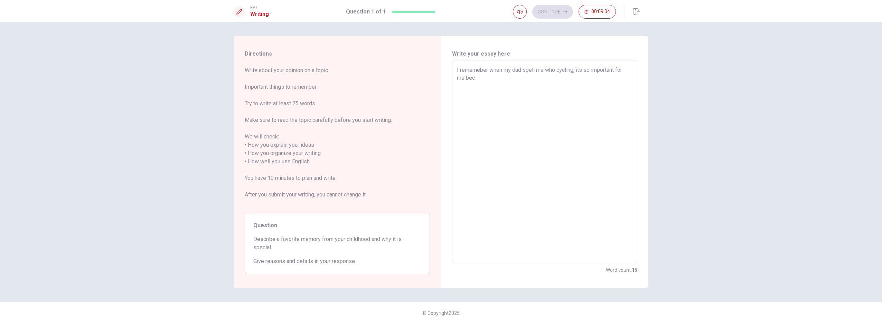
type textarea "I rememeber when my dad spell me who cycling, its so important for me beca"
type textarea "x"
type textarea "I rememeber when my dad spell me who cycling, its so important for me becau"
type textarea "x"
type textarea "I rememeber when my dad spell me who cycling, its so important for me becaus"
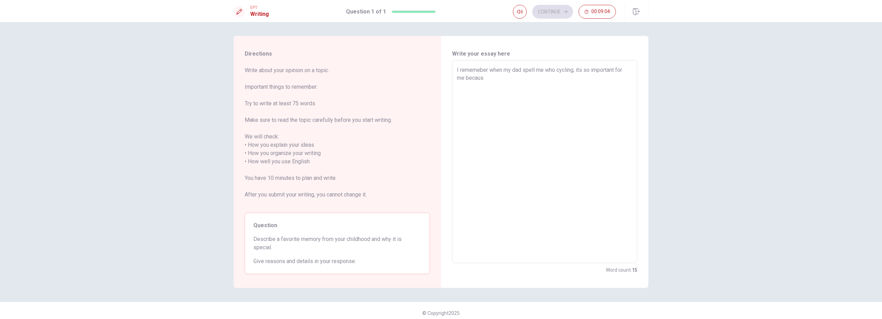
type textarea "x"
type textarea "I rememeber when my dad spell me who cycling, its so important for me because"
type textarea "x"
type textarea "I rememeber when my dad spell me who cycling, its so important for me because"
type textarea "x"
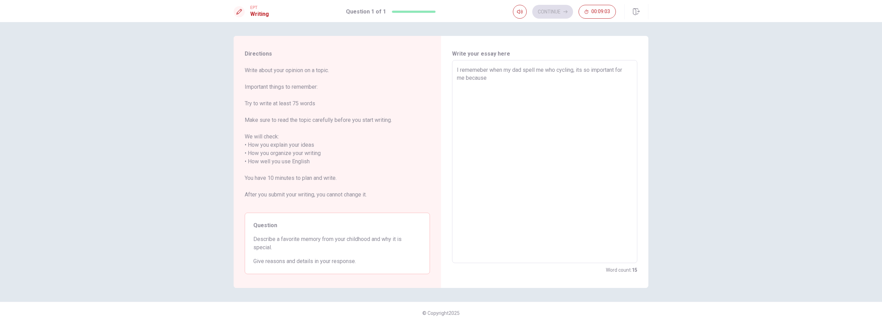
type textarea "I rememeber when my dad spell me who cycling, its so important for me because i"
type textarea "x"
type textarea "I rememeber when my dad spell me who cycling, its so important for me because it"
type textarea "x"
type textarea "I rememeber when my dad spell me who cycling, its so important for me because i…"
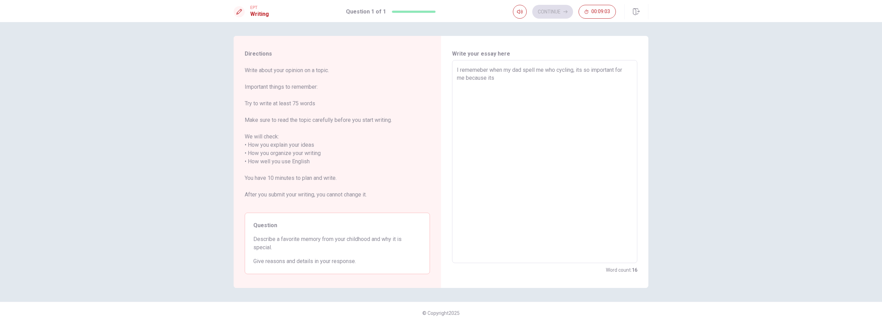
type textarea "x"
type textarea "I rememeber when my dad spell me who cycling, its so important for me because i…"
type textarea "x"
type textarea "I rememeber when my dad spell me who cycling, its so important for me because i…"
type textarea "x"
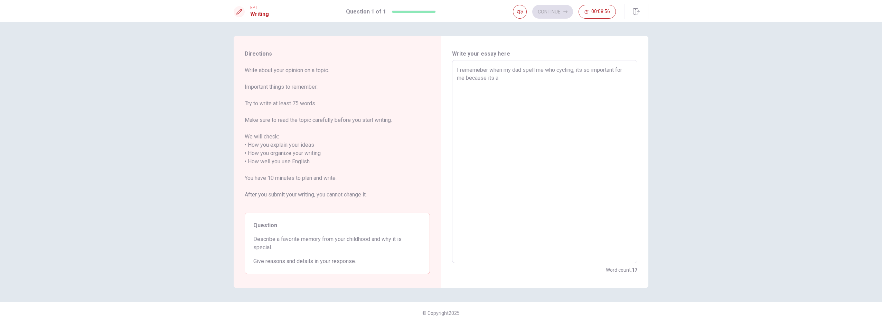
type textarea "I rememeber when my dad spell me who cycling, its so important for me because i…"
type textarea "x"
type textarea "I rememeber when my dad spell me who cycling, its so important for me because i…"
type textarea "x"
type textarea "I rememeber when my dad spell me who cycling, its so important for me because i…"
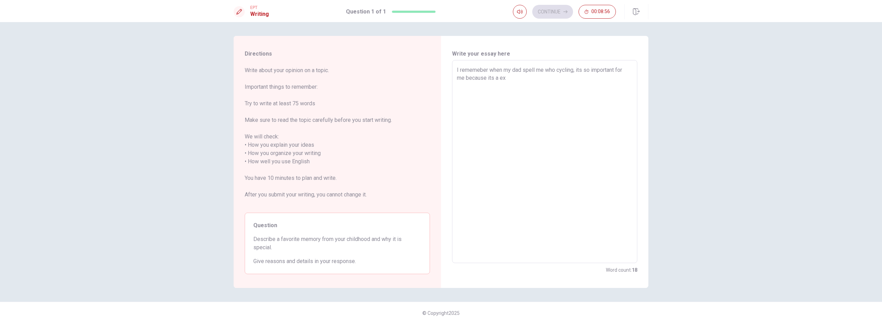
type textarea "x"
type textarea "I rememeber when my dad spell me who cycling, its so important for me because i…"
type textarea "x"
type textarea "I rememeber when my dad spell me who cycling, its so important for me because i…"
type textarea "x"
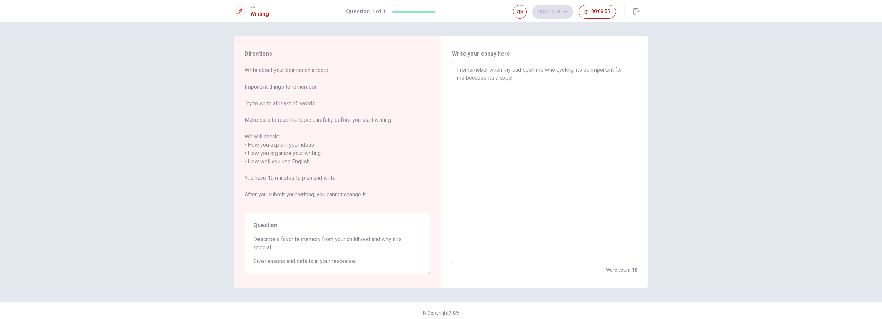
type textarea "I rememeber when my dad spell me who cycling, its so important for me because i…"
type textarea "x"
type textarea "I rememeber when my dad spell me who cycling, its so important for me because i…"
type textarea "x"
type textarea "I rememeber when my dad spell me who cycling, its so important for me because i…"
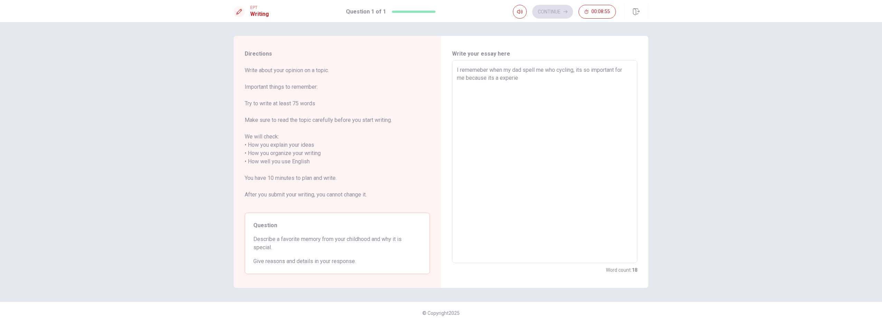
type textarea "x"
type textarea "I rememeber when my dad spell me who cycling, its so important for me because i…"
type textarea "x"
type textarea "I rememeber when my dad spell me who cycling, its so important for me because i…"
type textarea "x"
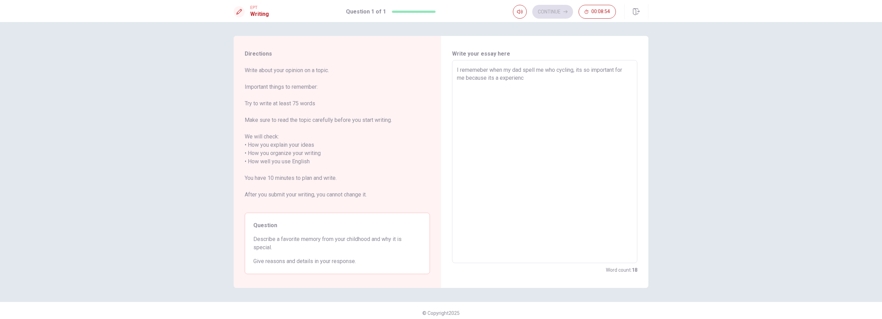
type textarea "I rememeber when my dad spell me who cycling, its so important for me because i…"
type textarea "x"
type textarea "I rememeber when my dad spell me who cycling, its so important for me because i…"
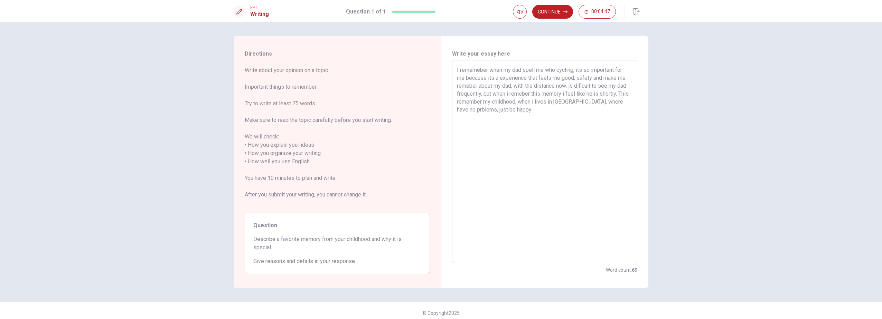
click at [439, 110] on textarea "I rememeber when my dad spell me who cycling, its so important for me because i…" at bounding box center [545, 162] width 176 height 192
click at [439, 115] on textarea "I rememeber when my dad spell me who cycling, its so important for me because i…" at bounding box center [545, 162] width 176 height 192
click at [439, 12] on button "Continue" at bounding box center [552, 12] width 41 height 14
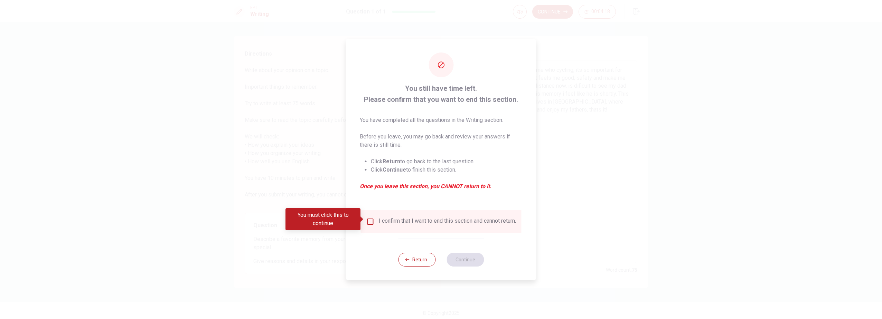
click at [381, 195] on div "I confirm that I want to end this section and cannot return." at bounding box center [447, 222] width 137 height 8
click at [373, 195] on input "You must click this to continue" at bounding box center [370, 222] width 8 height 8
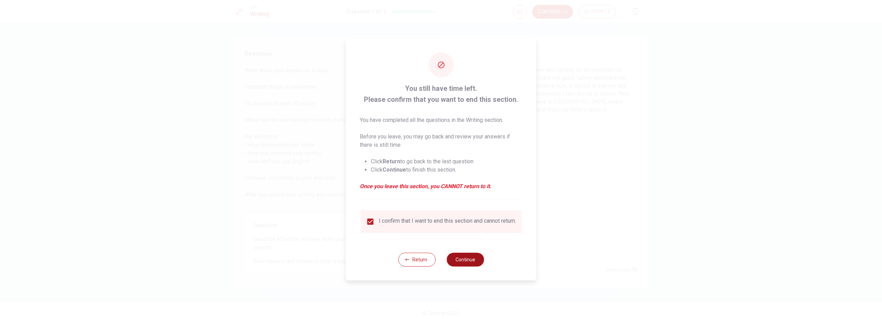
click at [439, 195] on button "Continue" at bounding box center [465, 260] width 37 height 14
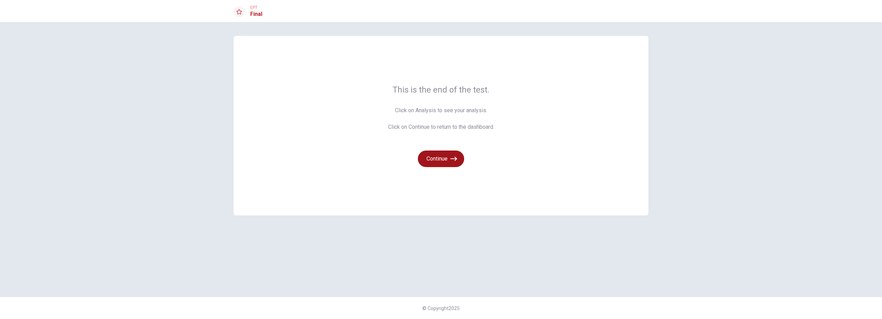
click at [439, 162] on button "Continue" at bounding box center [441, 159] width 46 height 17
